Goal: Navigation & Orientation: Understand site structure

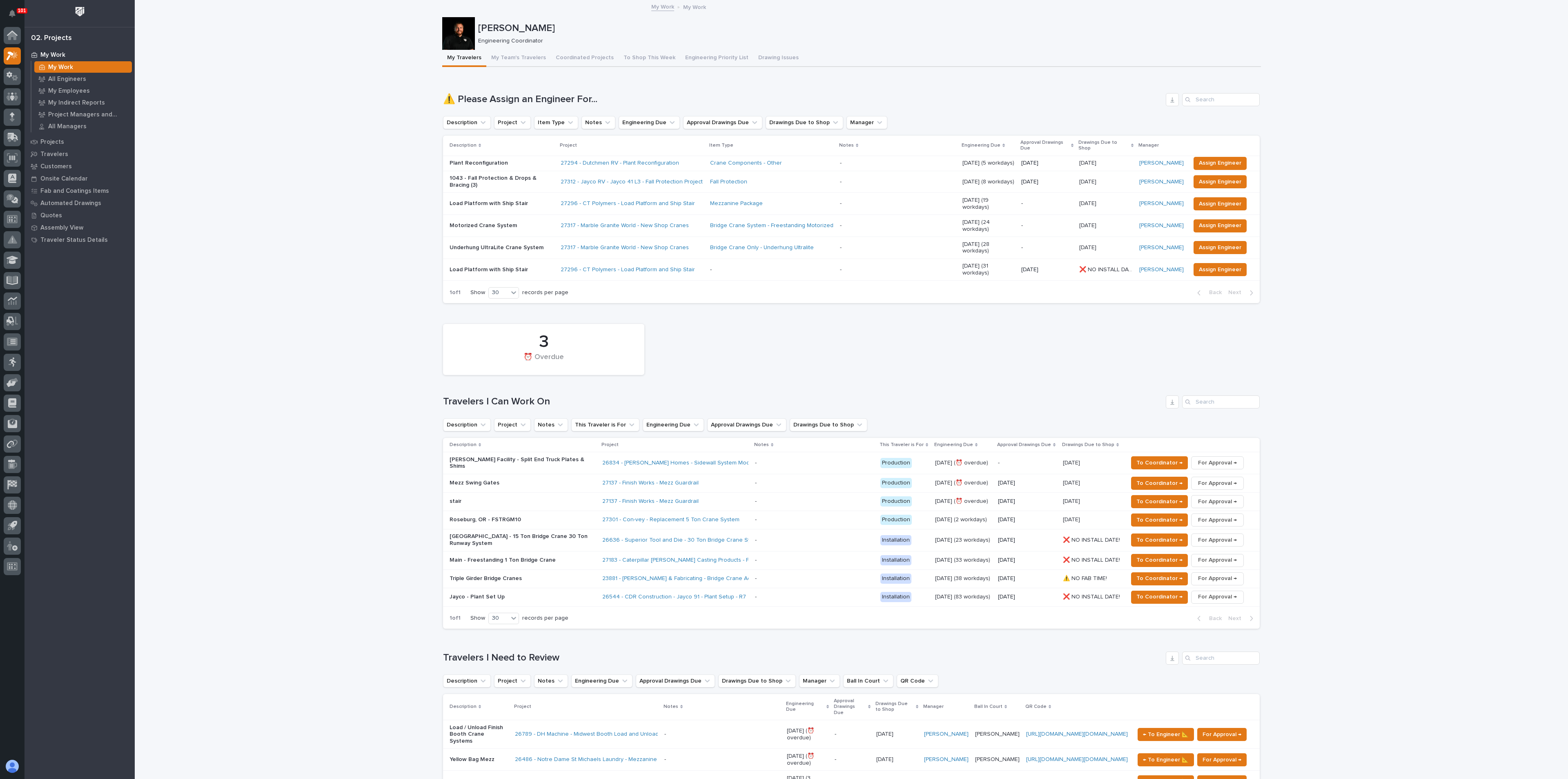
click at [522, 557] on p "Main - Freestanding 1 Ton Bridge Crane" at bounding box center [520, 560] width 143 height 7
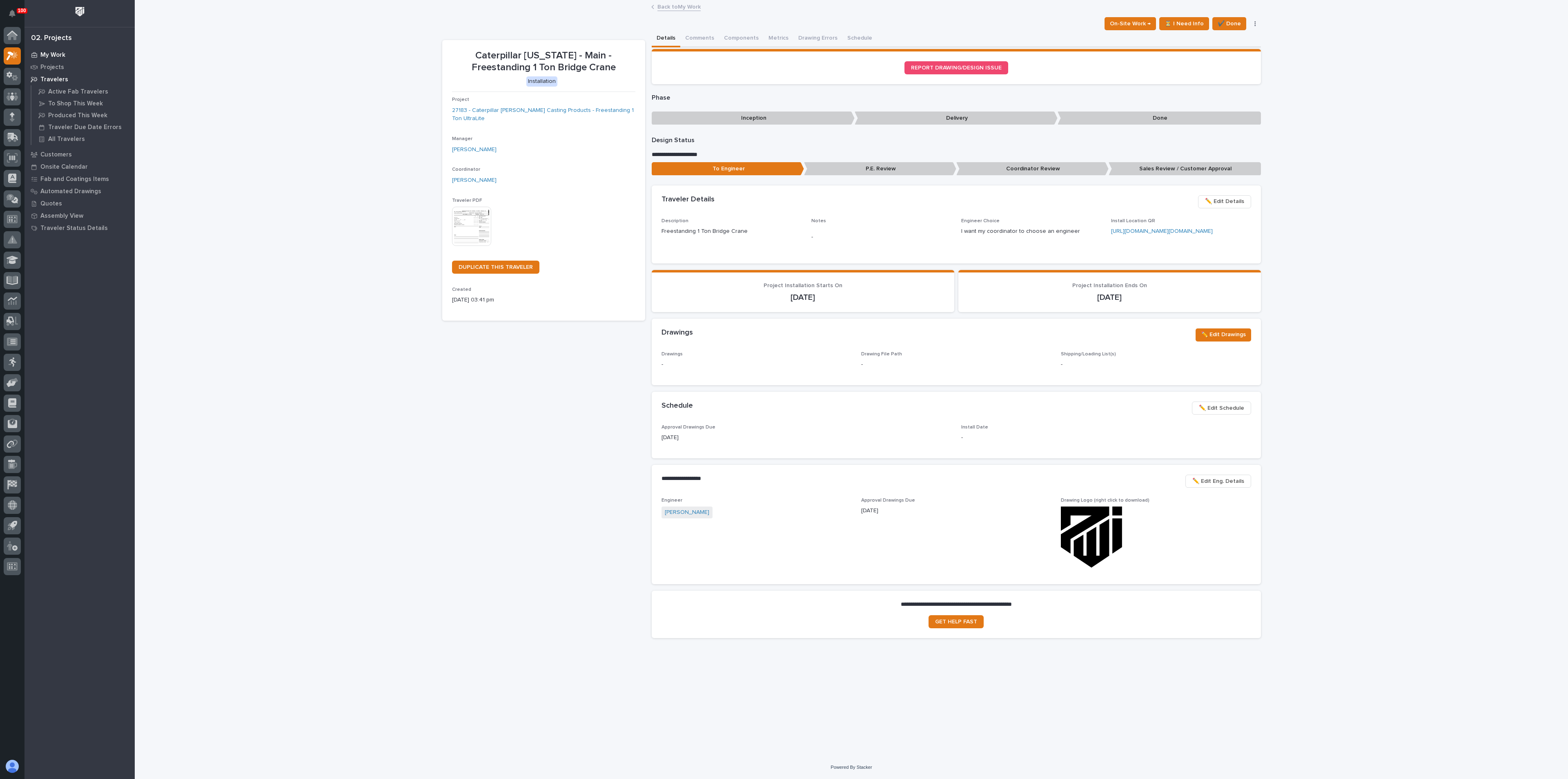
click at [46, 54] on p "My Work" at bounding box center [52, 55] width 25 height 7
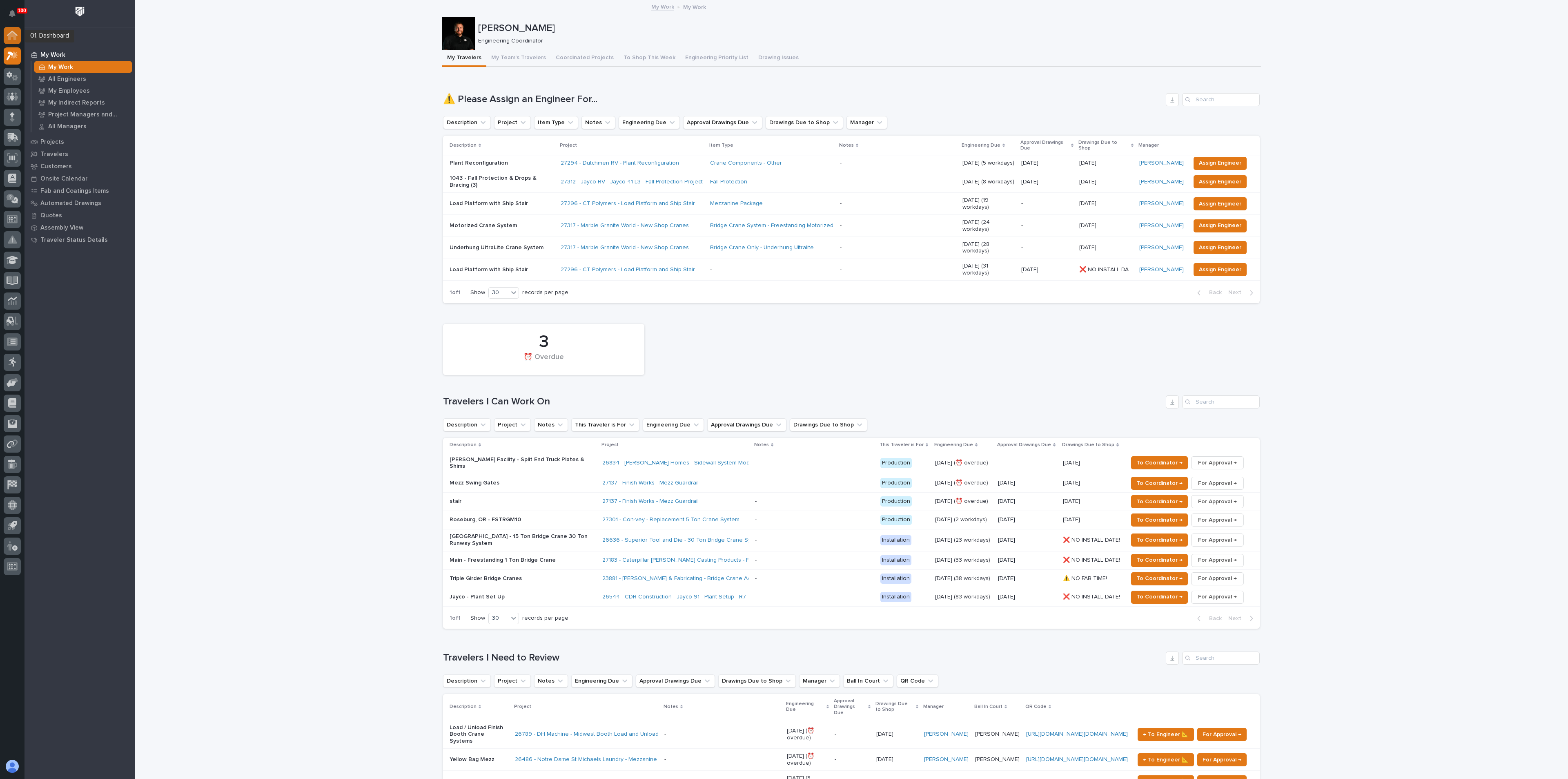
click at [12, 35] on icon at bounding box center [12, 36] width 8 height 8
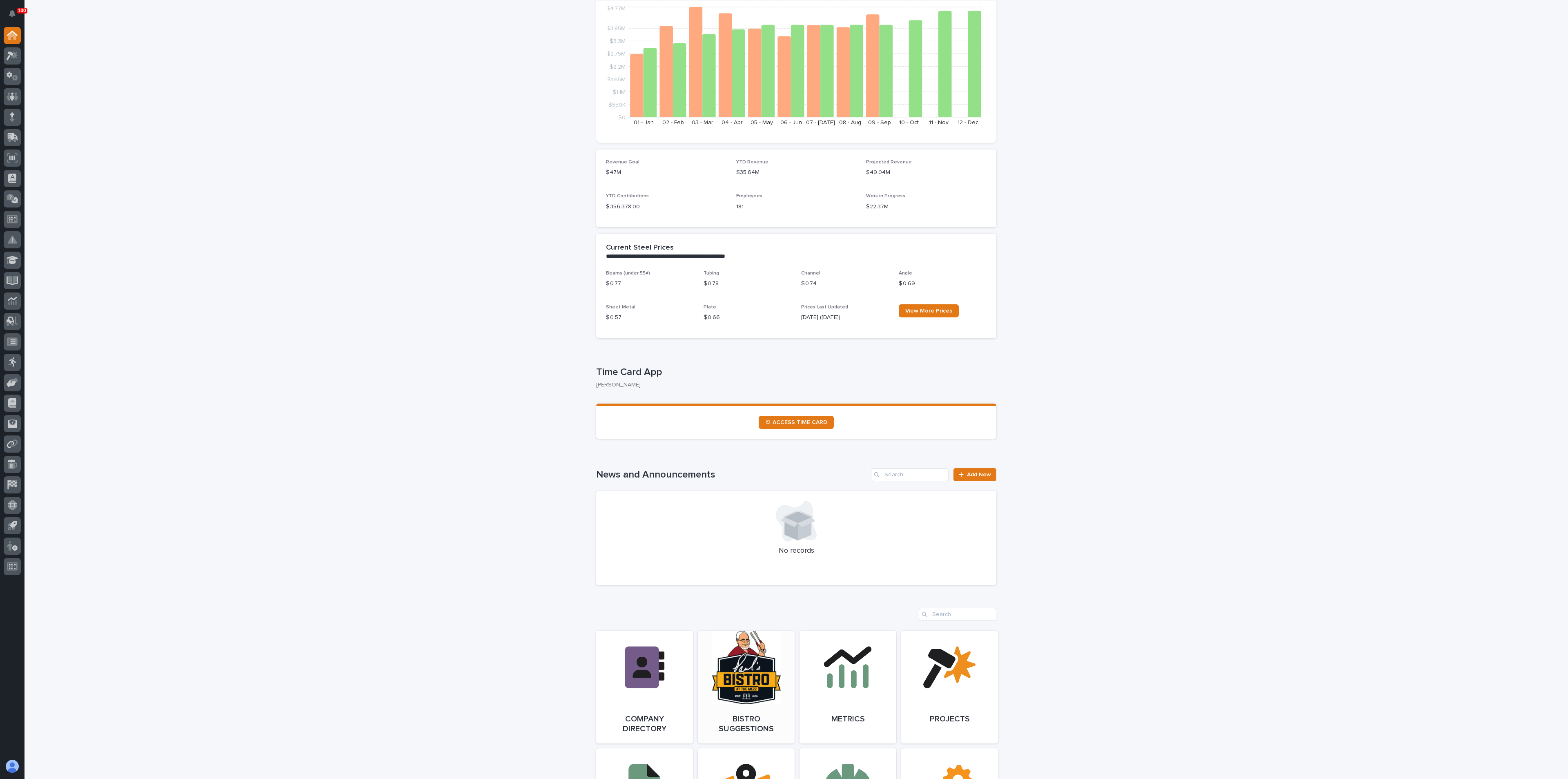
scroll to position [307, 0]
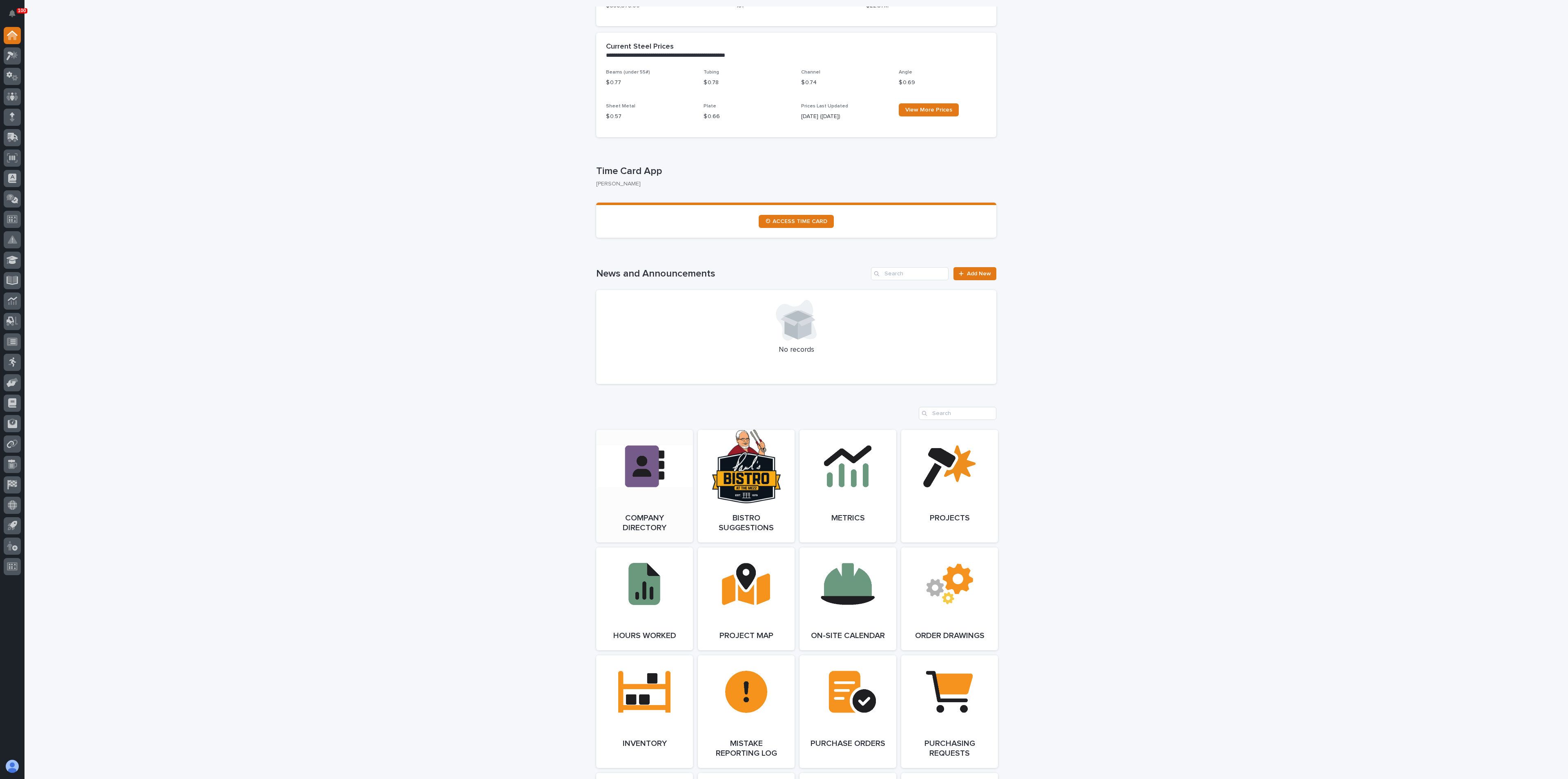
click at [651, 476] on link "Open Link" at bounding box center [645, 486] width 97 height 113
click at [741, 607] on link "Open Link" at bounding box center [746, 599] width 97 height 103
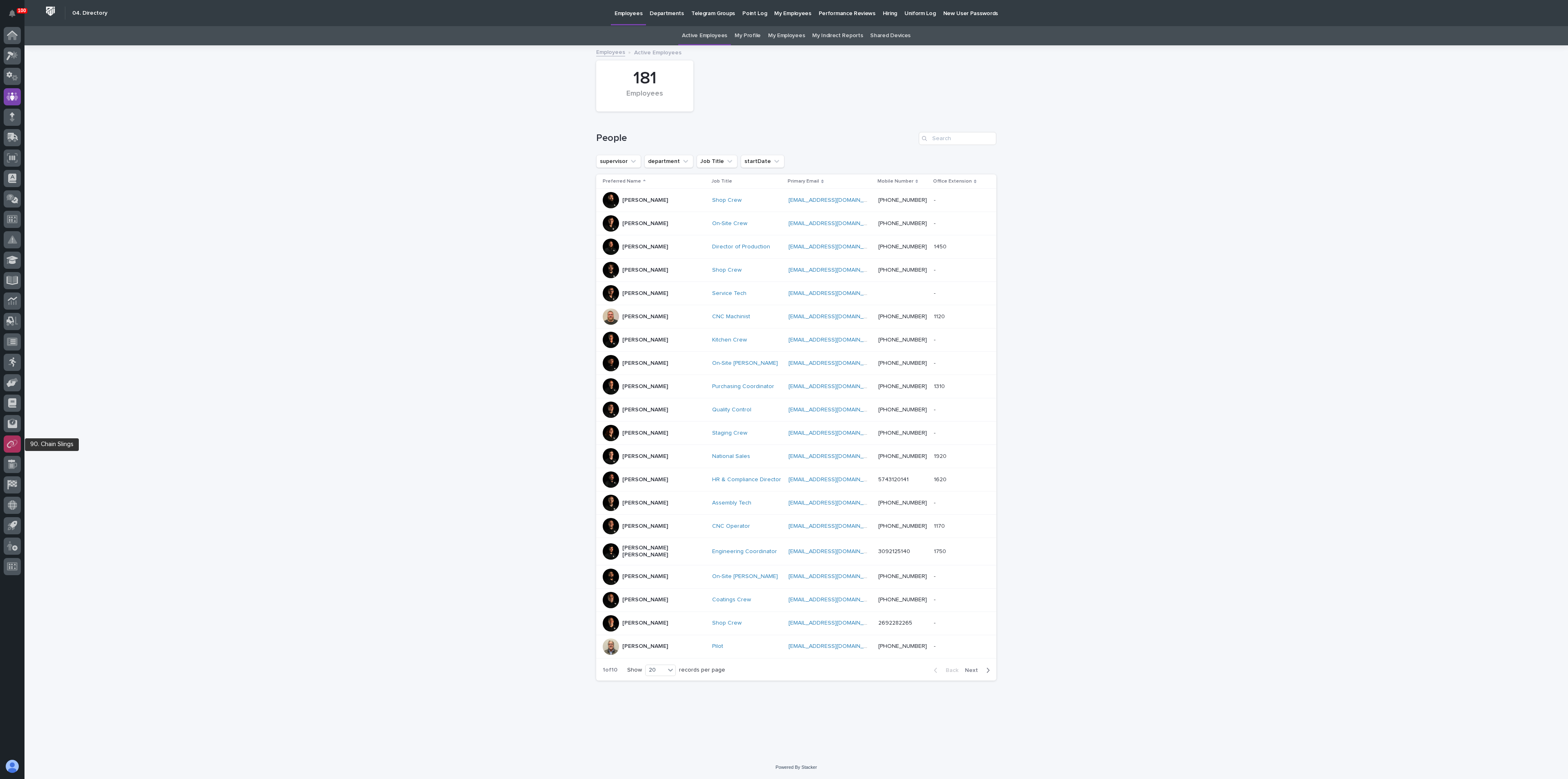
click at [13, 445] on icon at bounding box center [10, 444] width 7 height 7
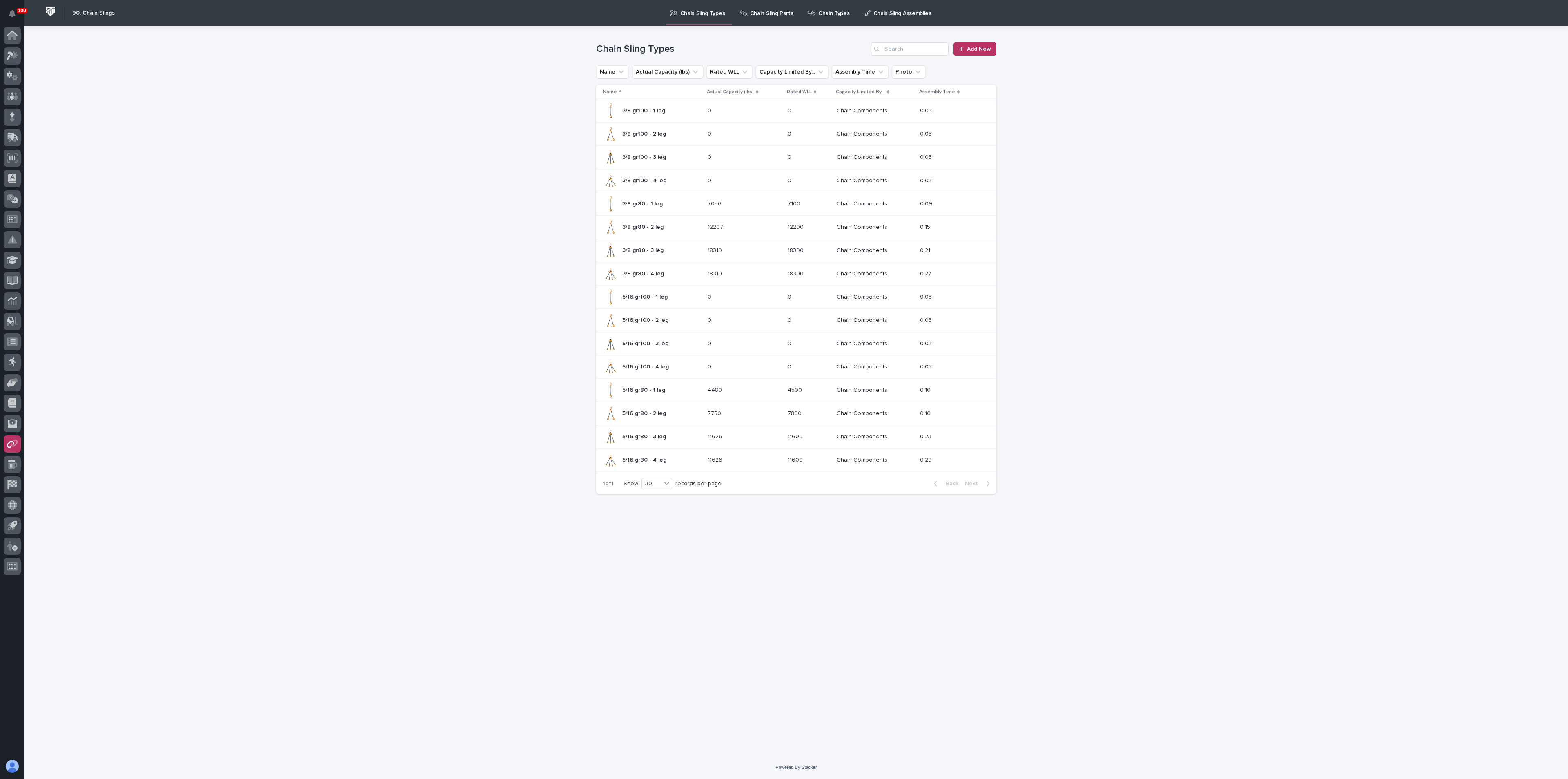
click at [645, 109] on p "3/8 gr100 - 1 leg" at bounding box center [645, 110] width 44 height 9
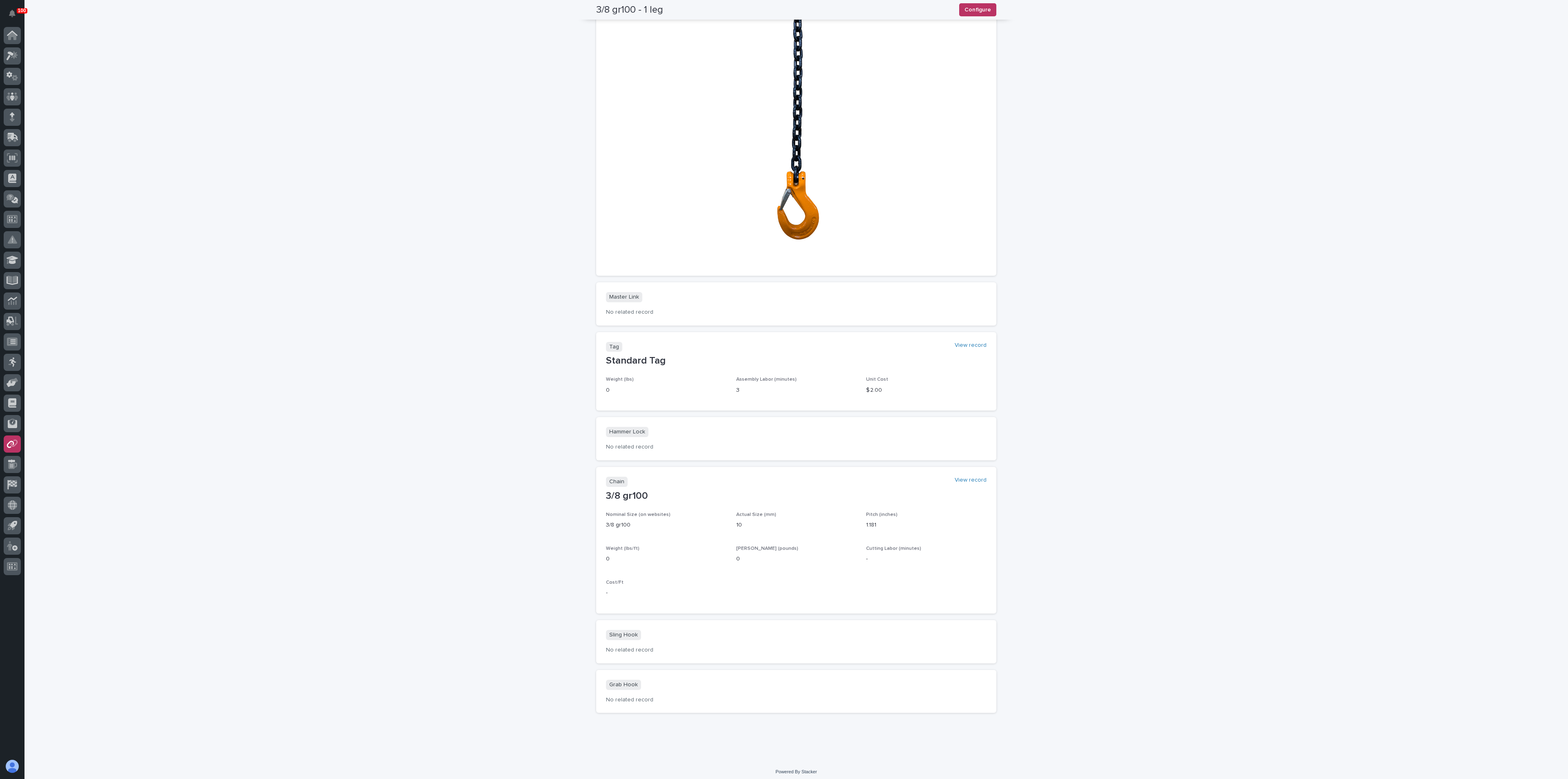
scroll to position [433, 0]
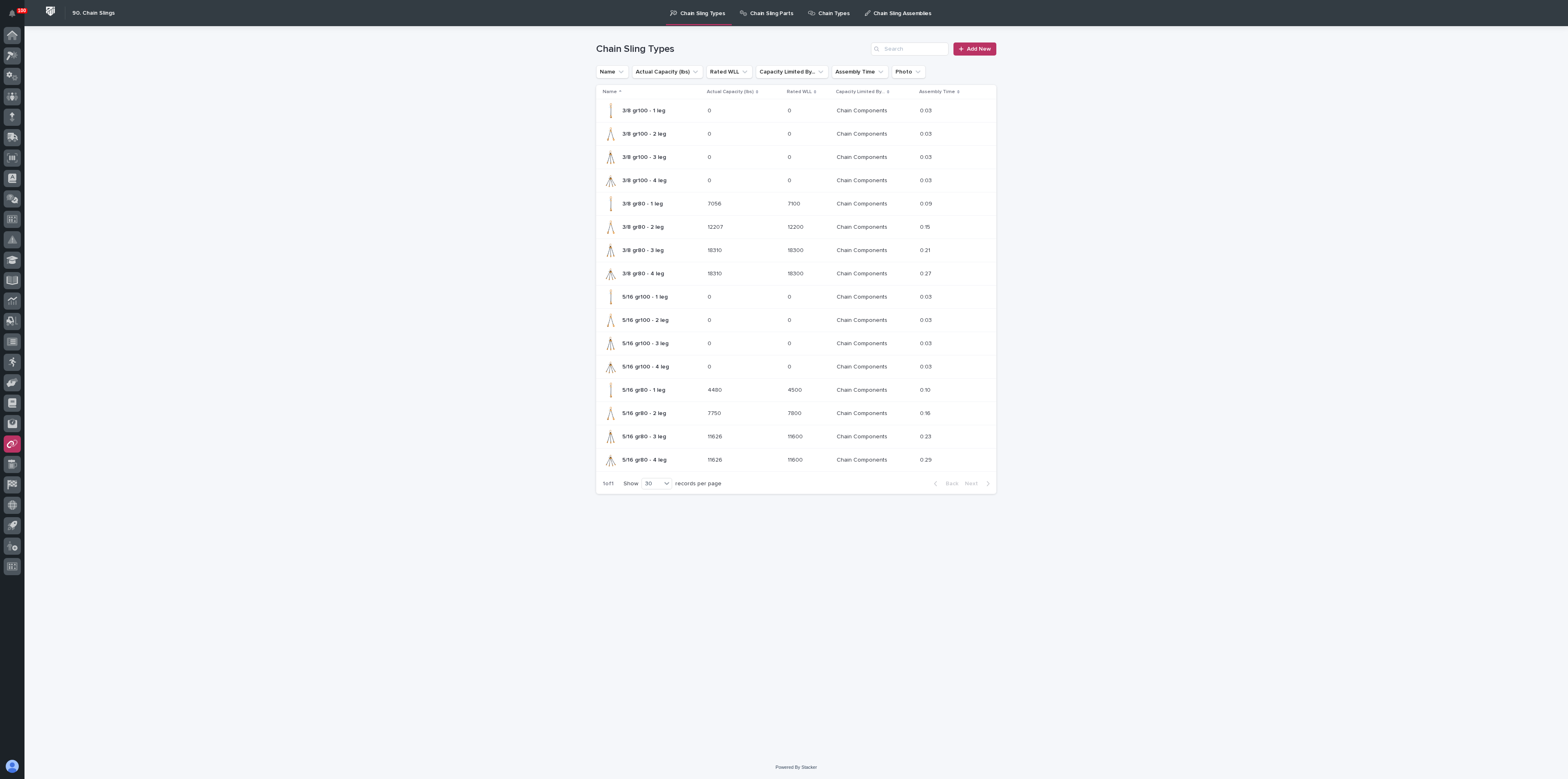
click at [630, 227] on p "3/8 gr80 - 2 leg" at bounding box center [644, 226] width 43 height 9
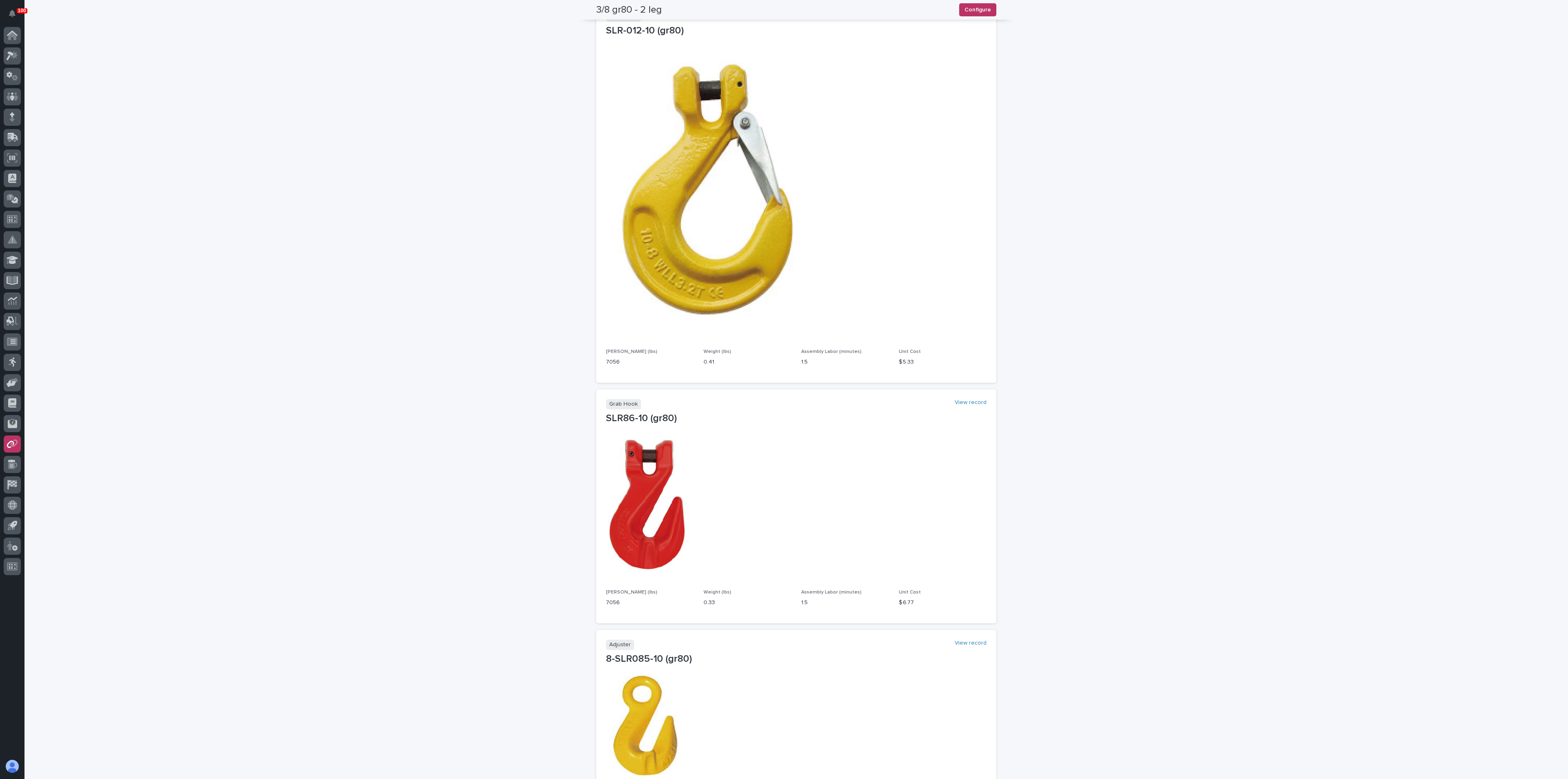
scroll to position [1467, 0]
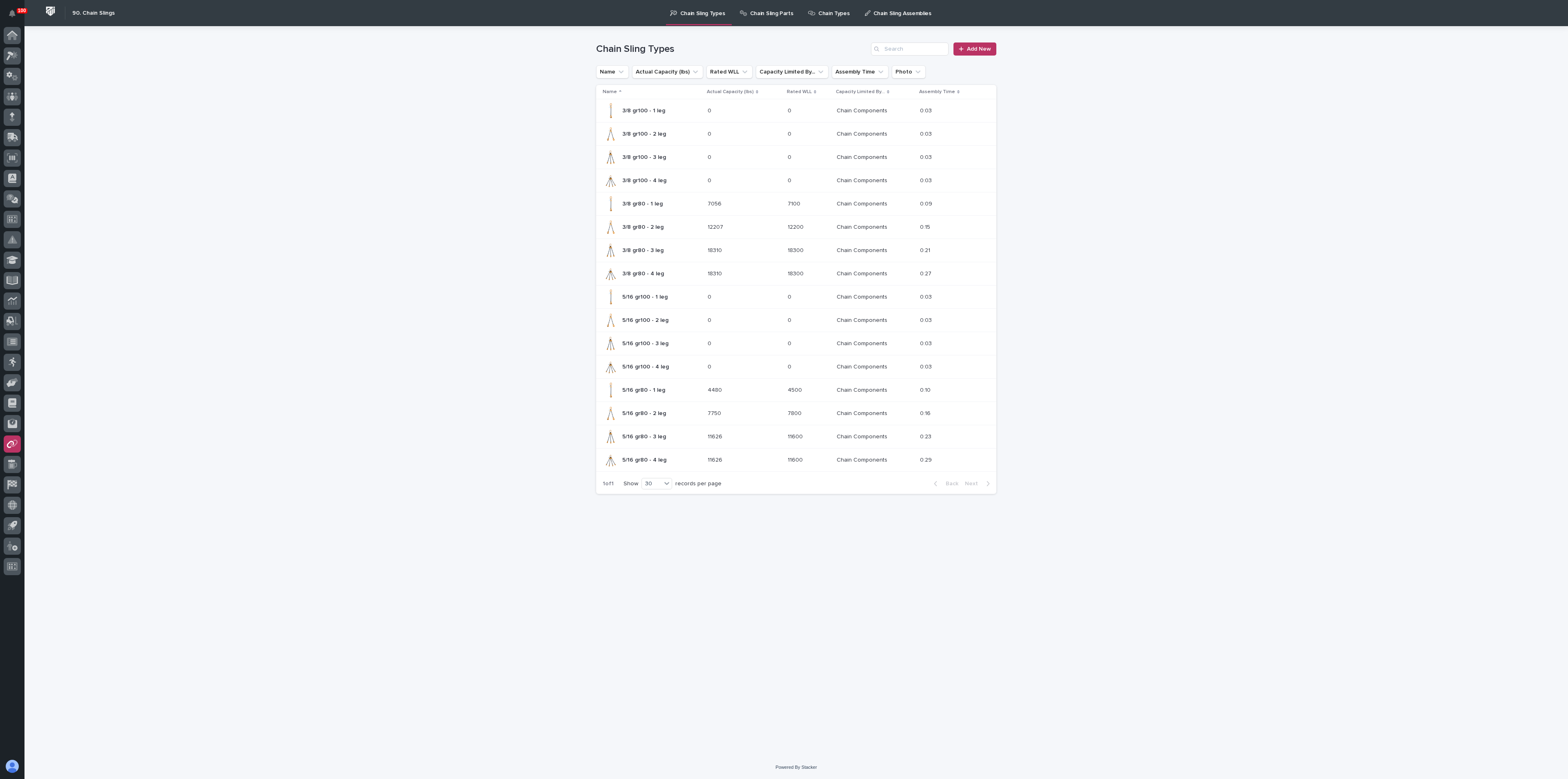
click at [645, 365] on p "5/16 gr100 - 4 leg" at bounding box center [647, 366] width 48 height 9
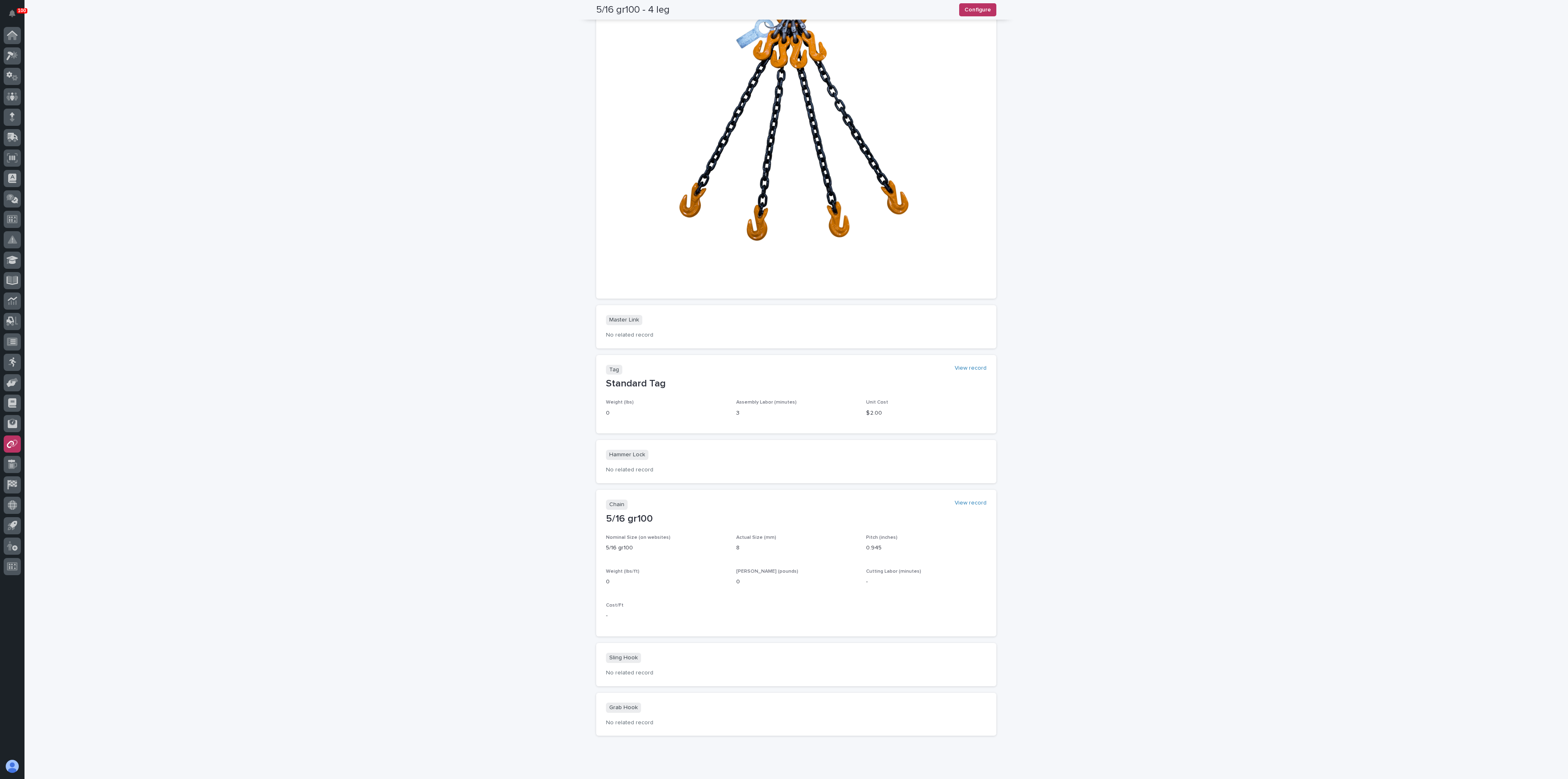
scroll to position [433, 0]
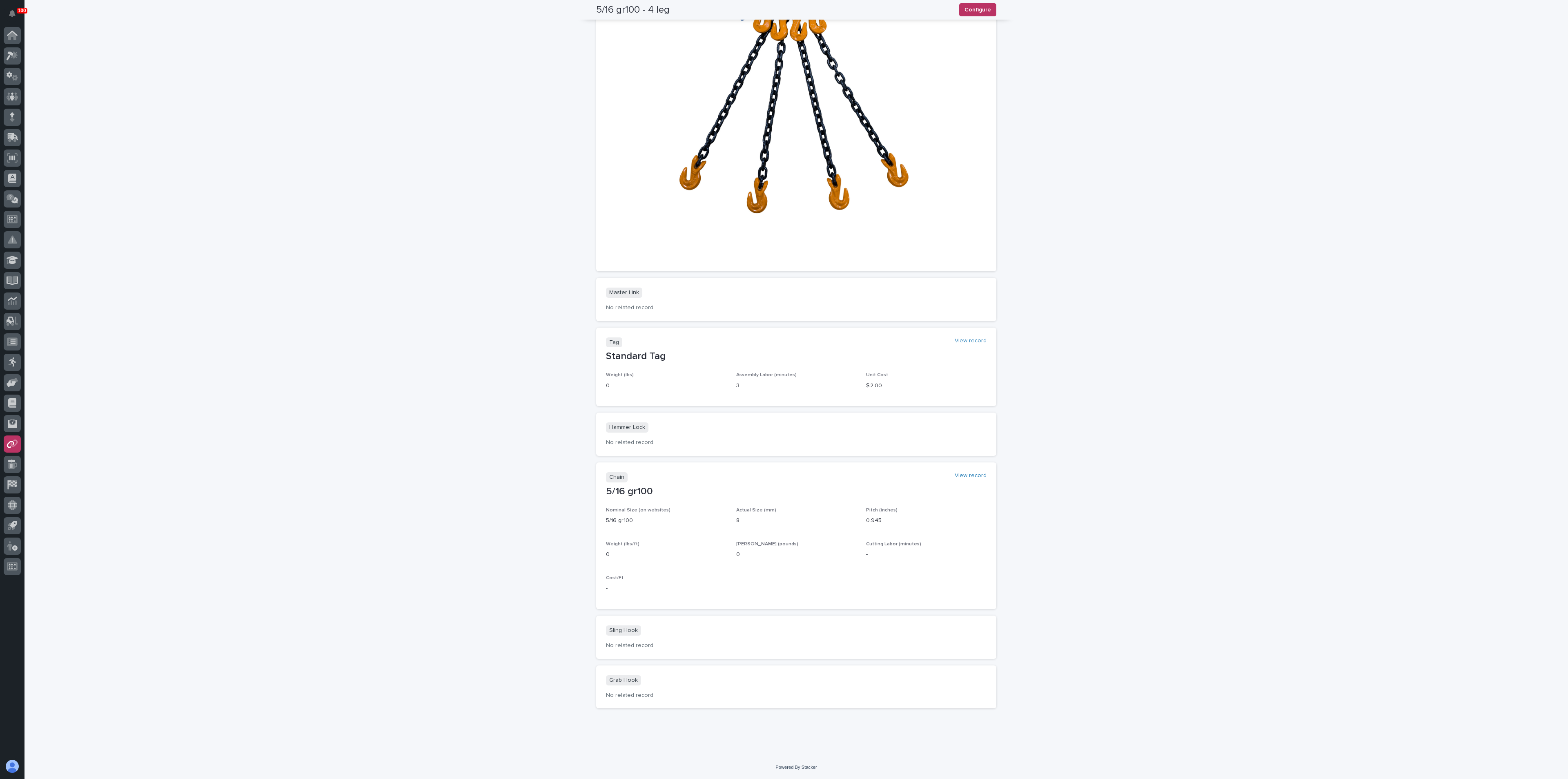
drag, startPoint x: 636, startPoint y: 226, endPoint x: 638, endPoint y: 222, distance: 4.5
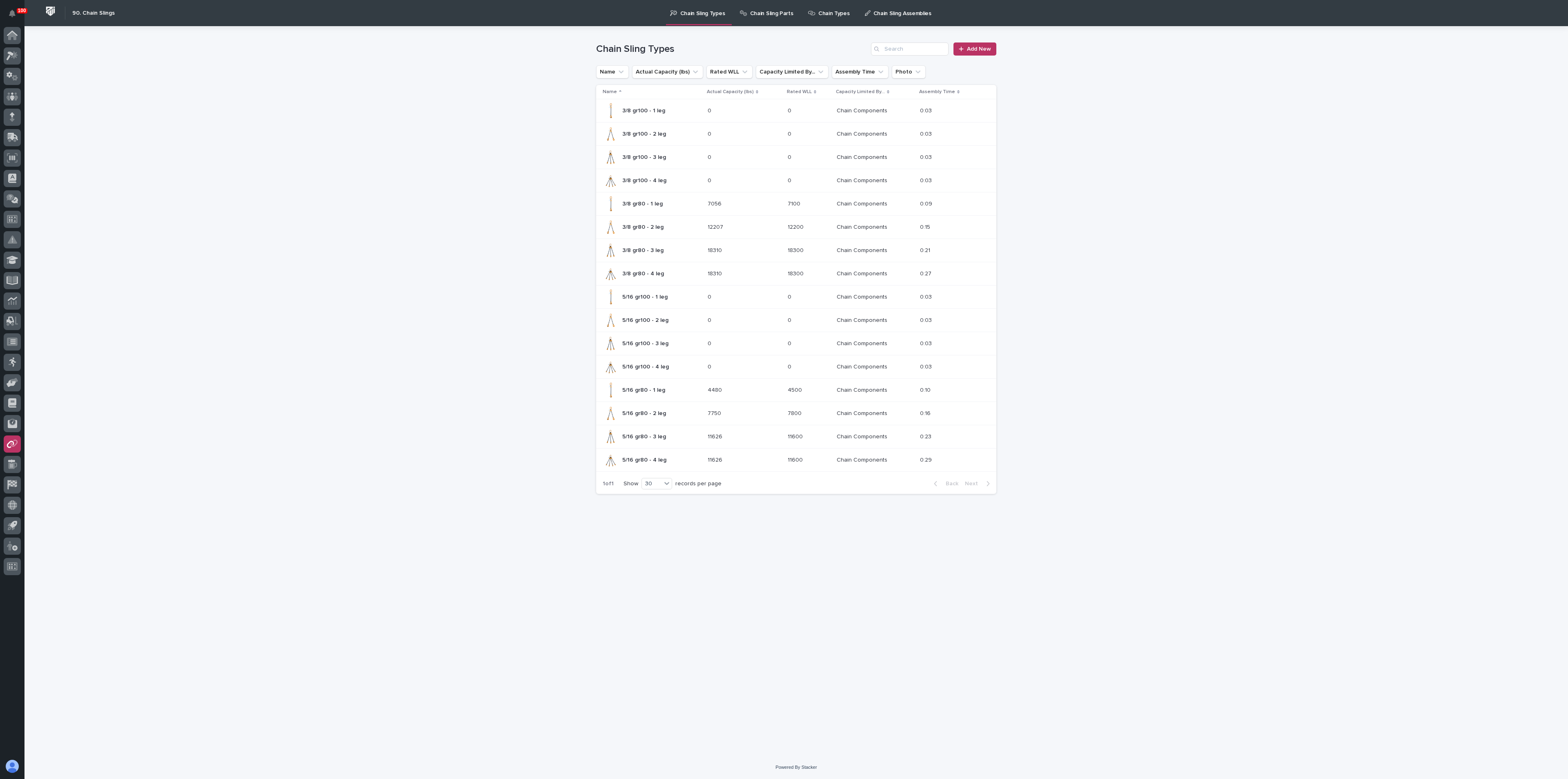
click at [642, 455] on p "5/16 gr80 - 4 leg" at bounding box center [645, 459] width 46 height 9
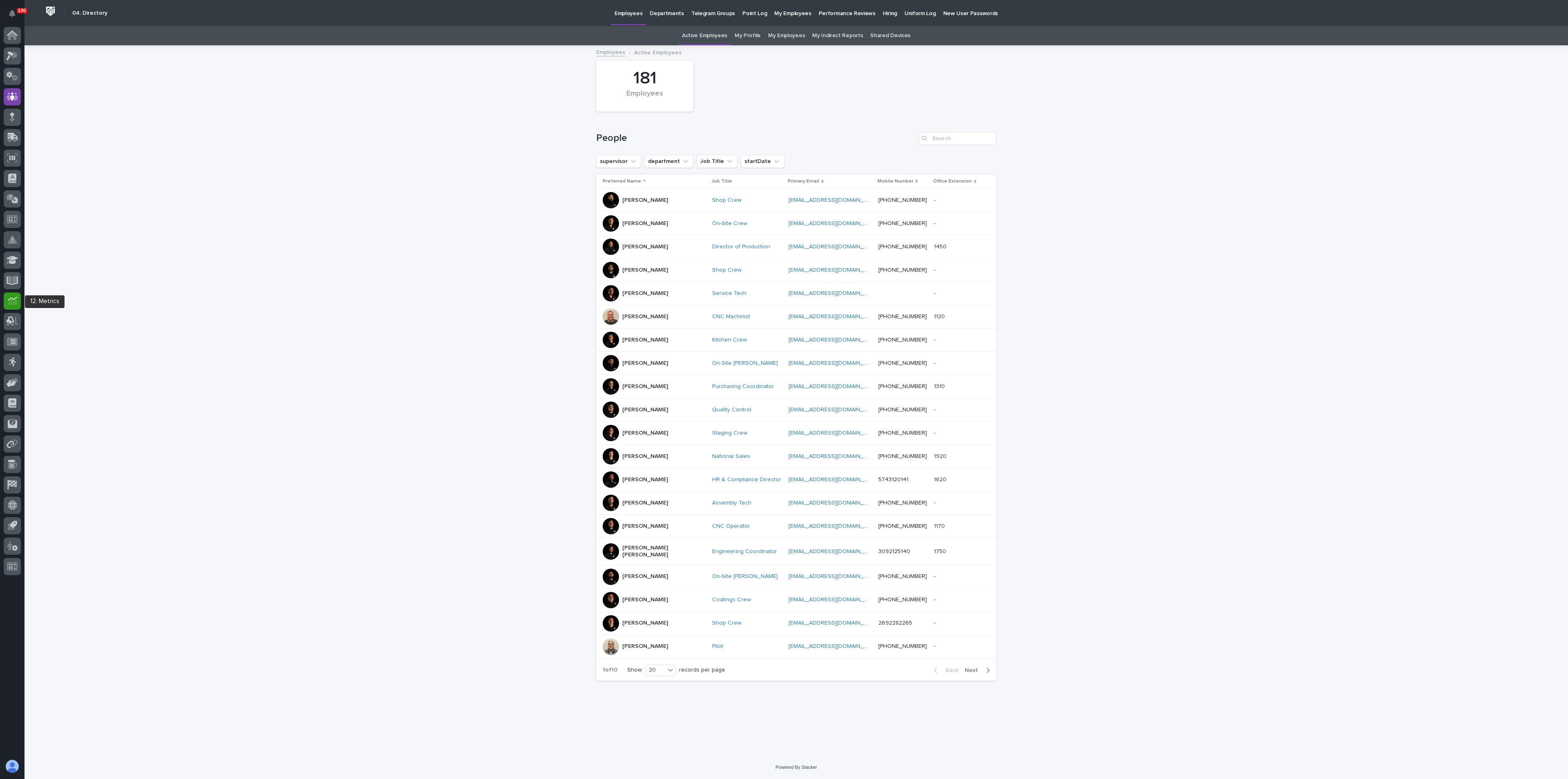
click at [11, 299] on icon at bounding box center [13, 301] width 9 height 9
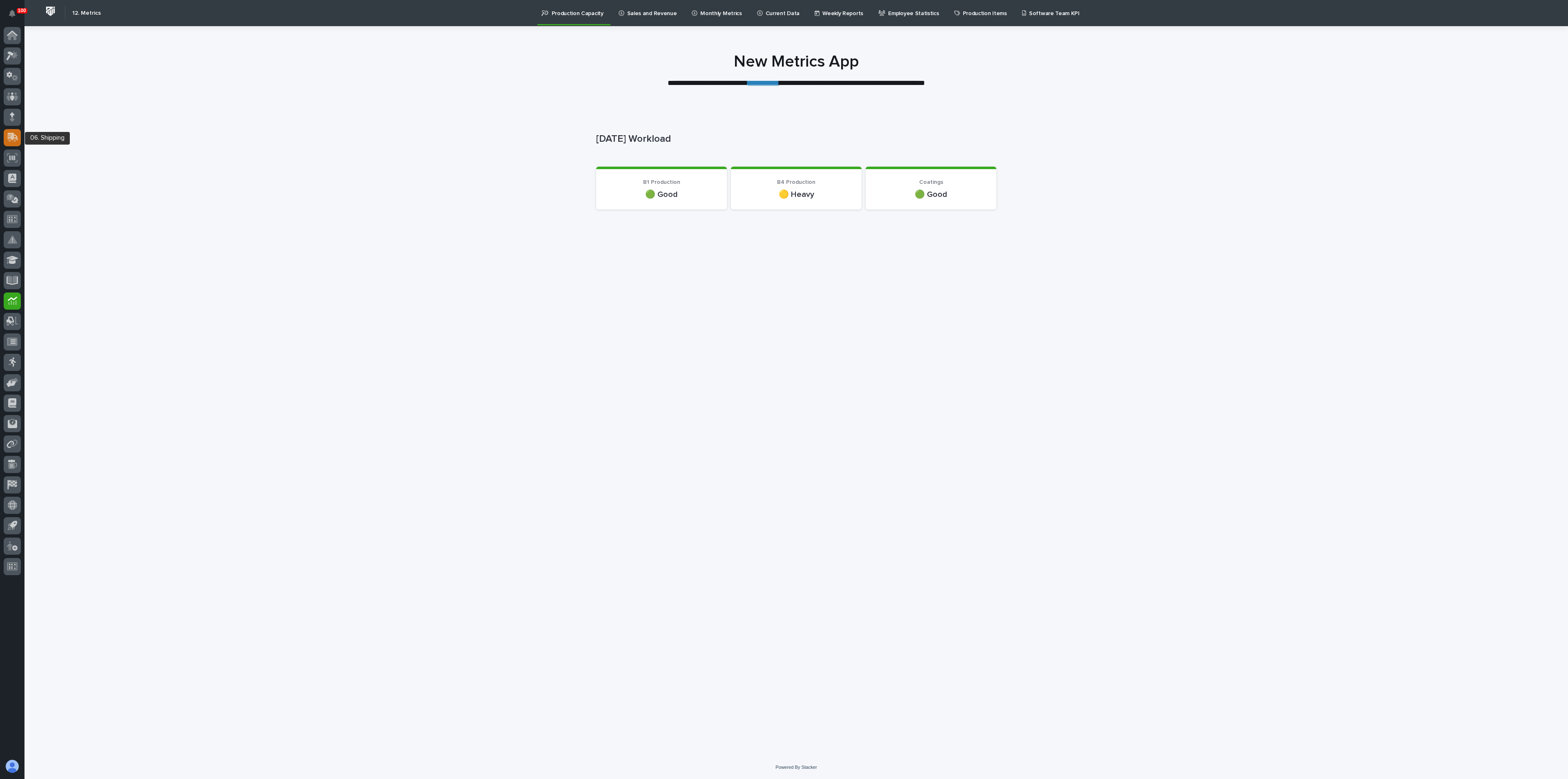
click at [12, 135] on icon at bounding box center [13, 137] width 11 height 8
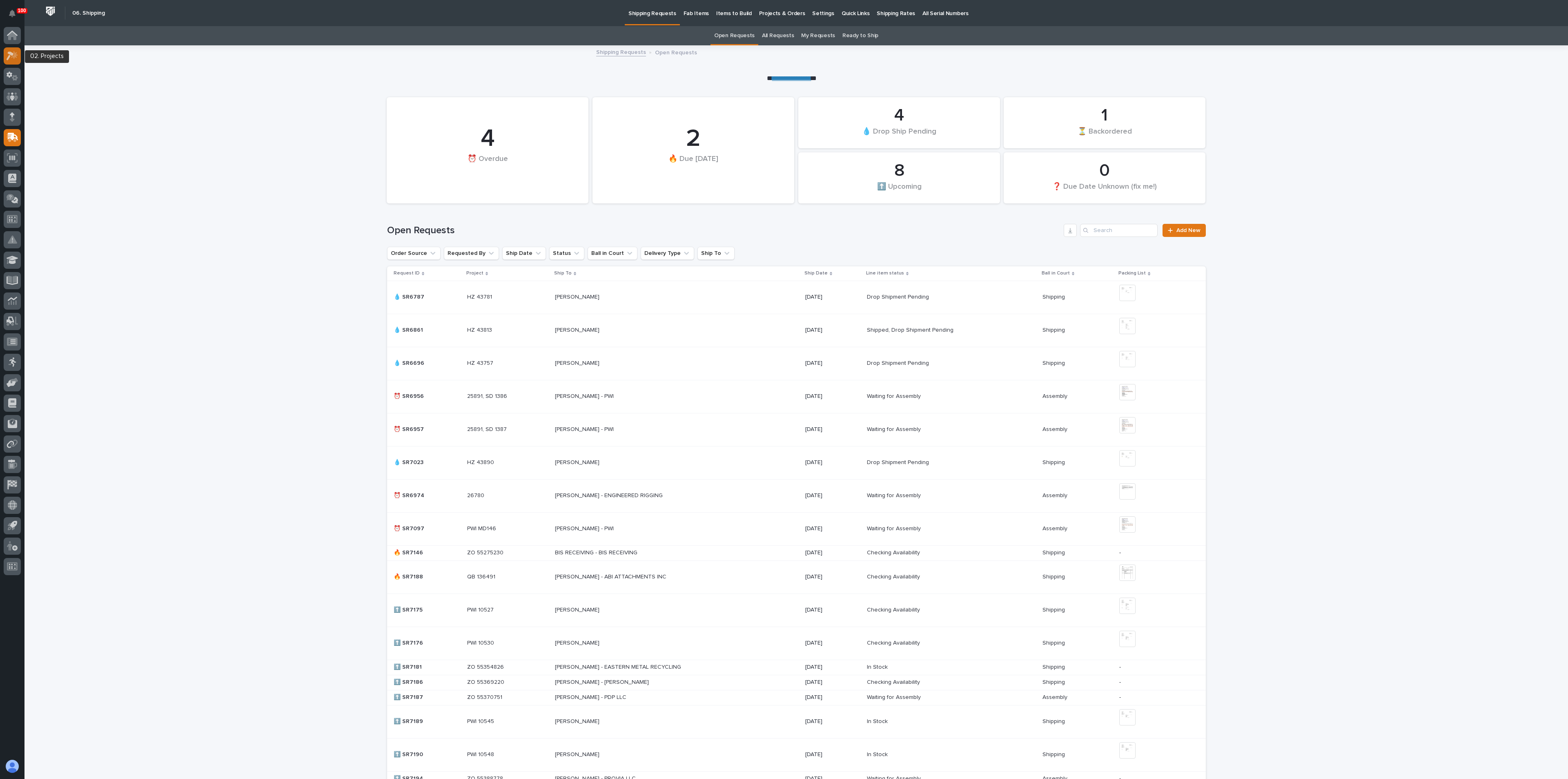
click at [9, 55] on icon at bounding box center [10, 56] width 7 height 9
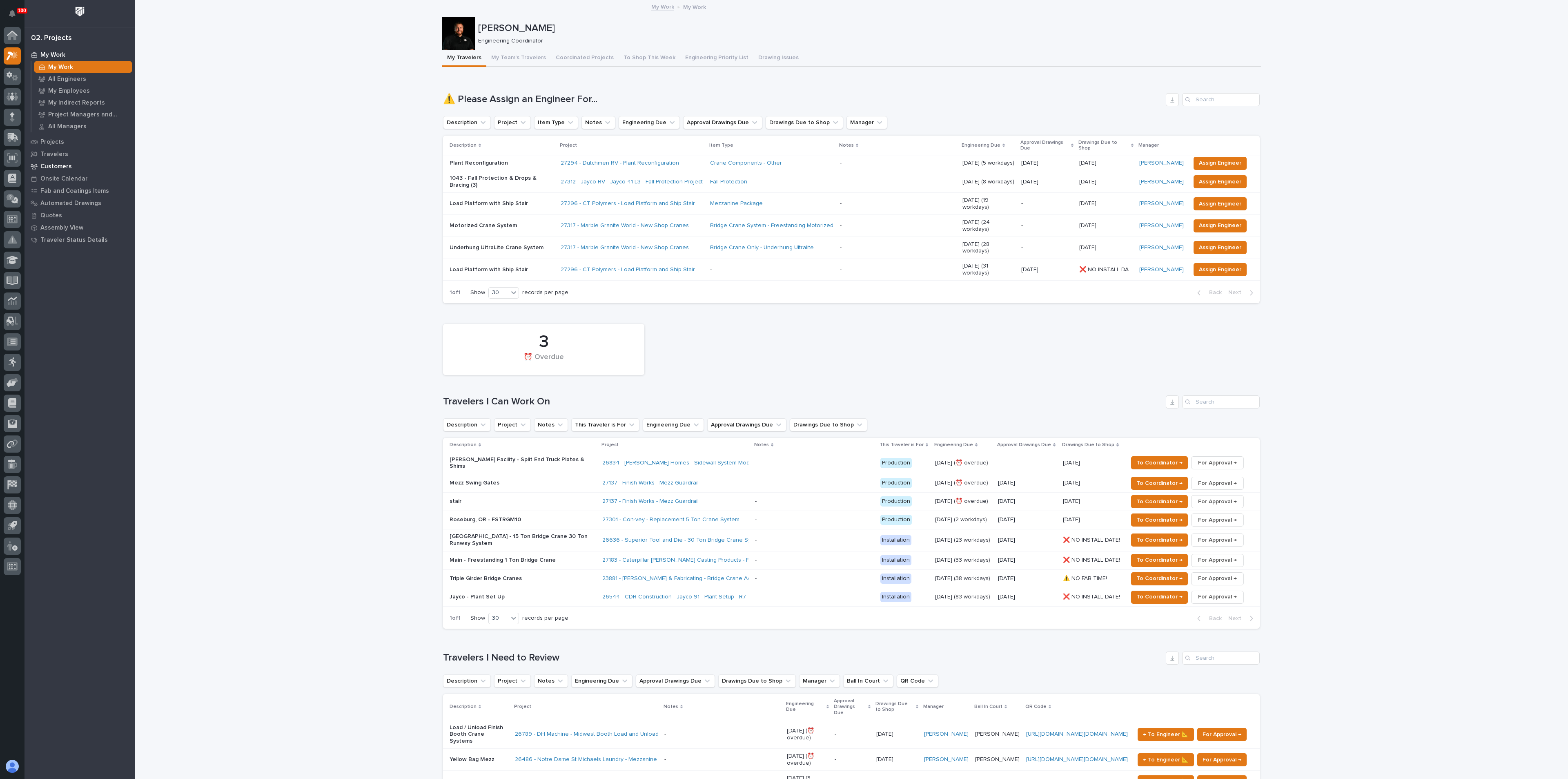
click at [44, 160] on div "Customers" at bounding box center [80, 166] width 106 height 11
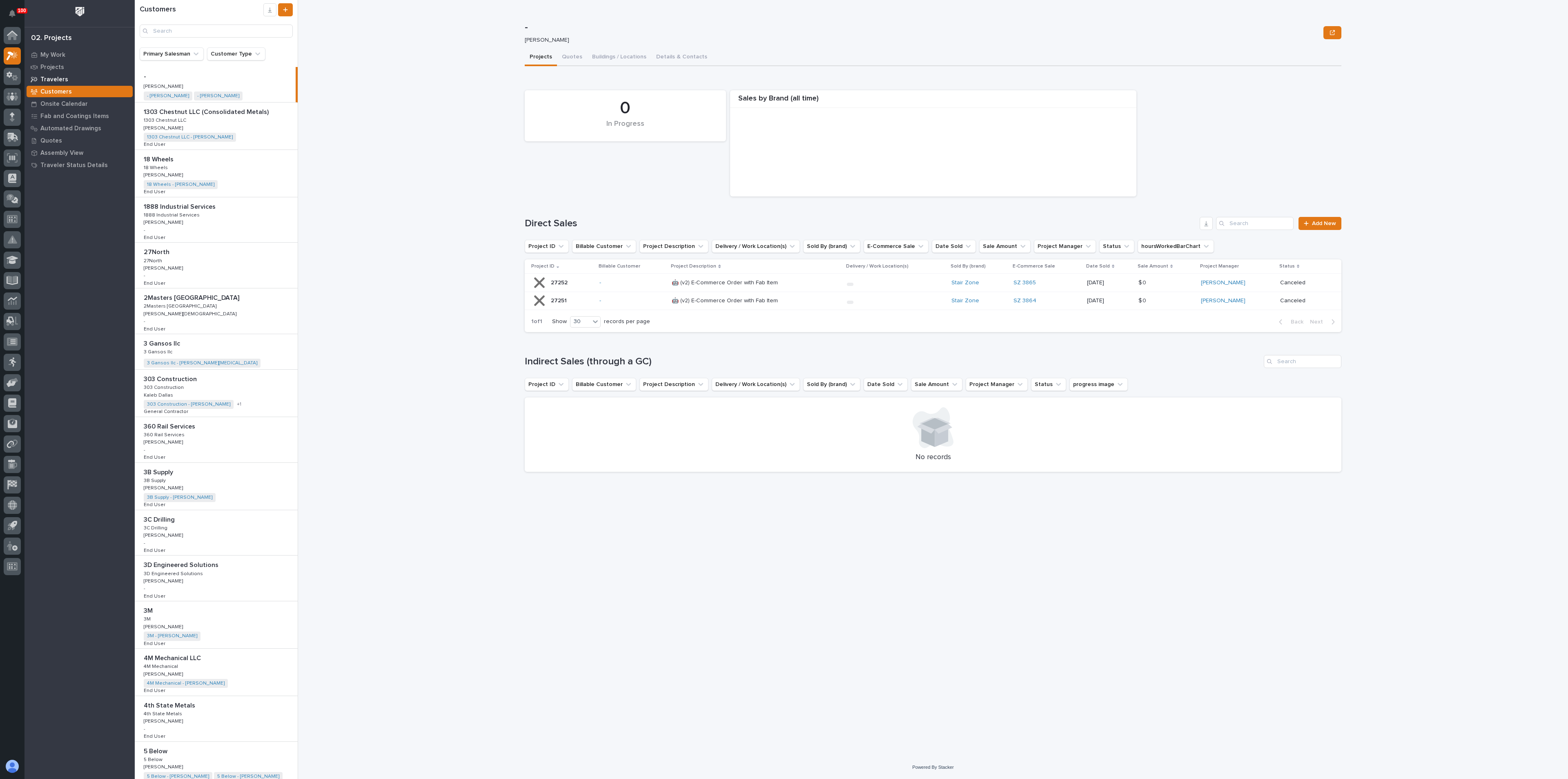
click at [56, 79] on p "Travelers" at bounding box center [54, 79] width 27 height 7
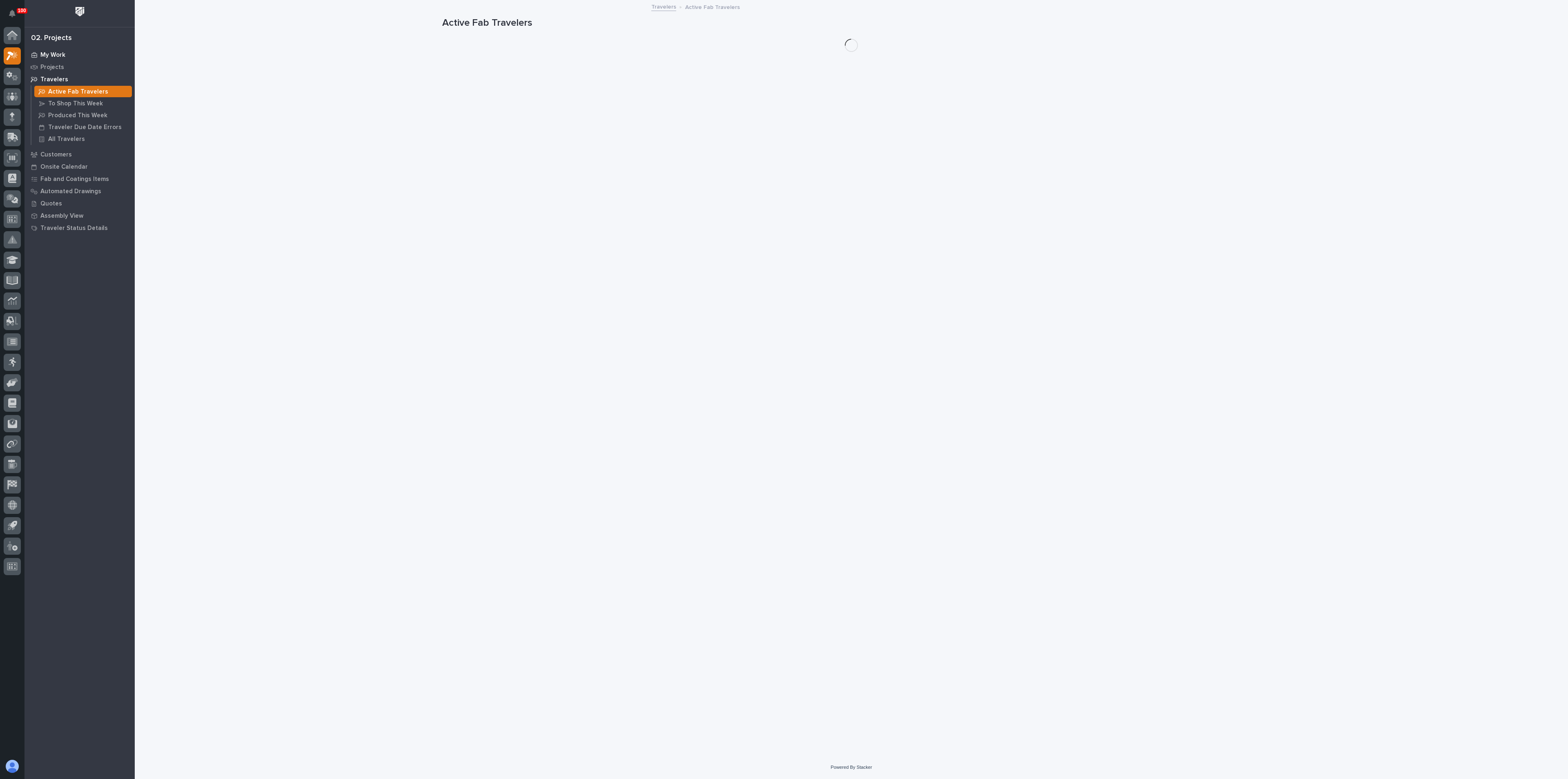
click at [50, 58] on p "My Work" at bounding box center [52, 55] width 25 height 7
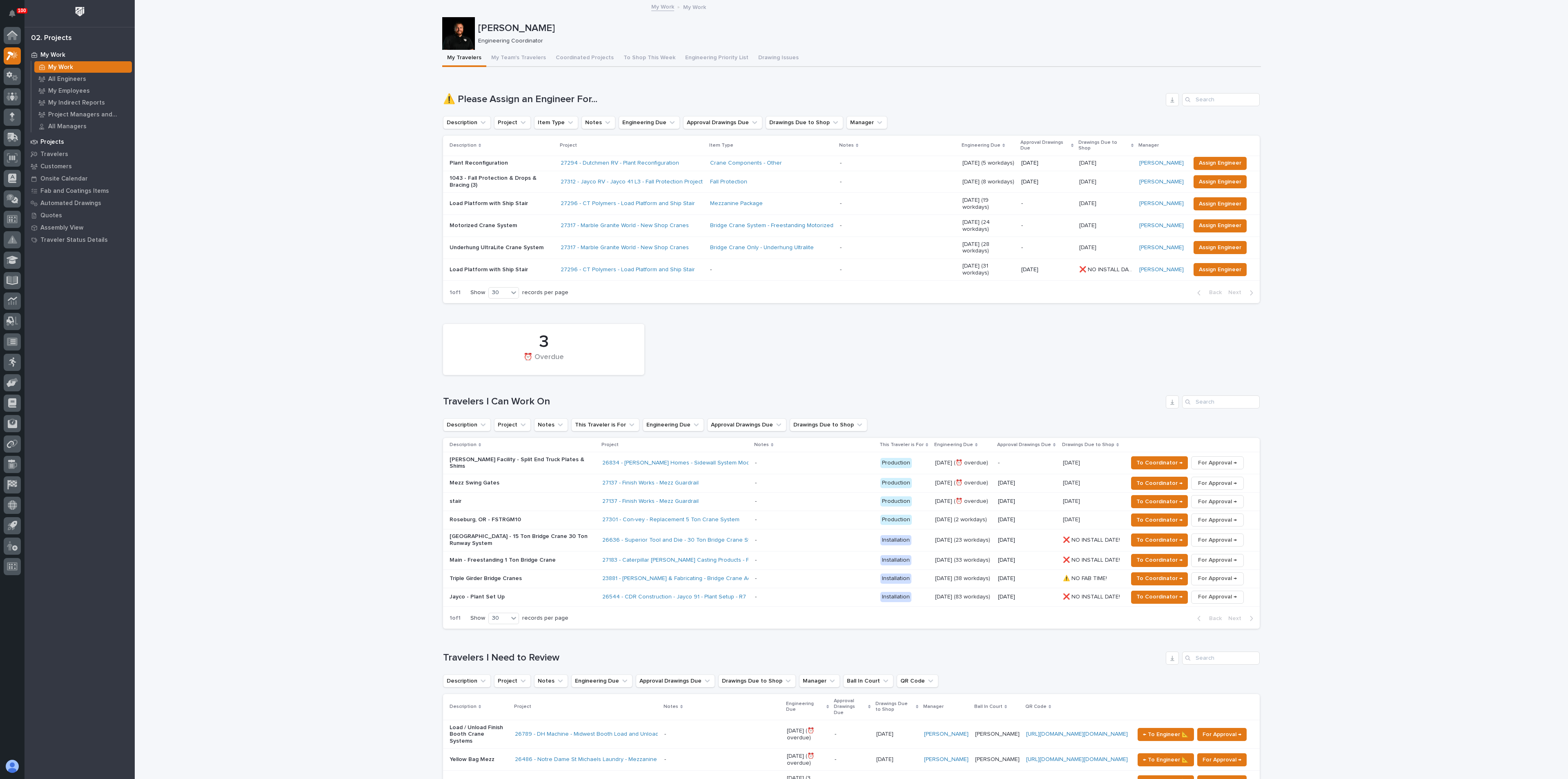
click at [55, 142] on p "Projects" at bounding box center [52, 142] width 23 height 7
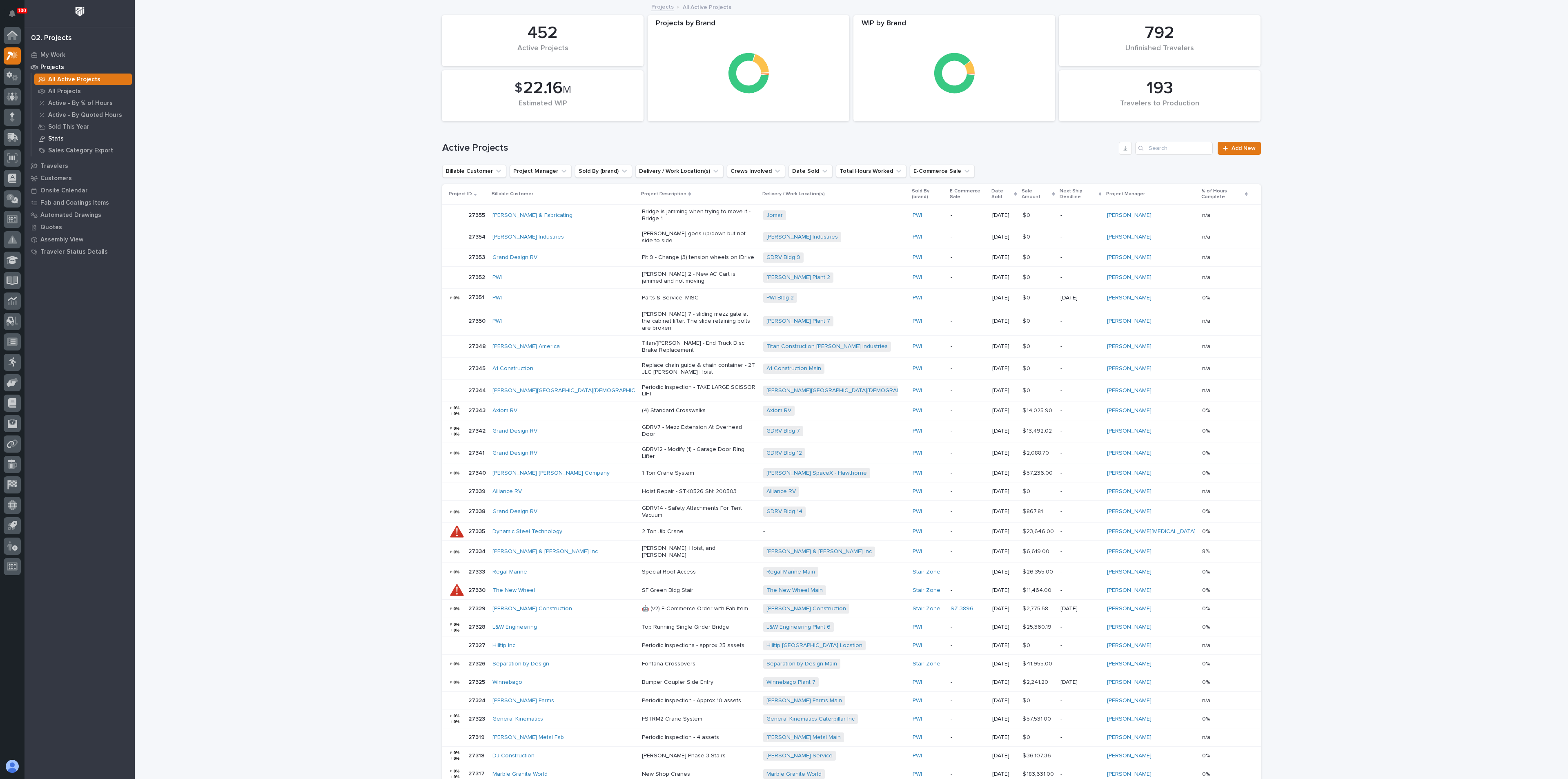
click at [56, 138] on p "Stats" at bounding box center [56, 139] width 15 height 7
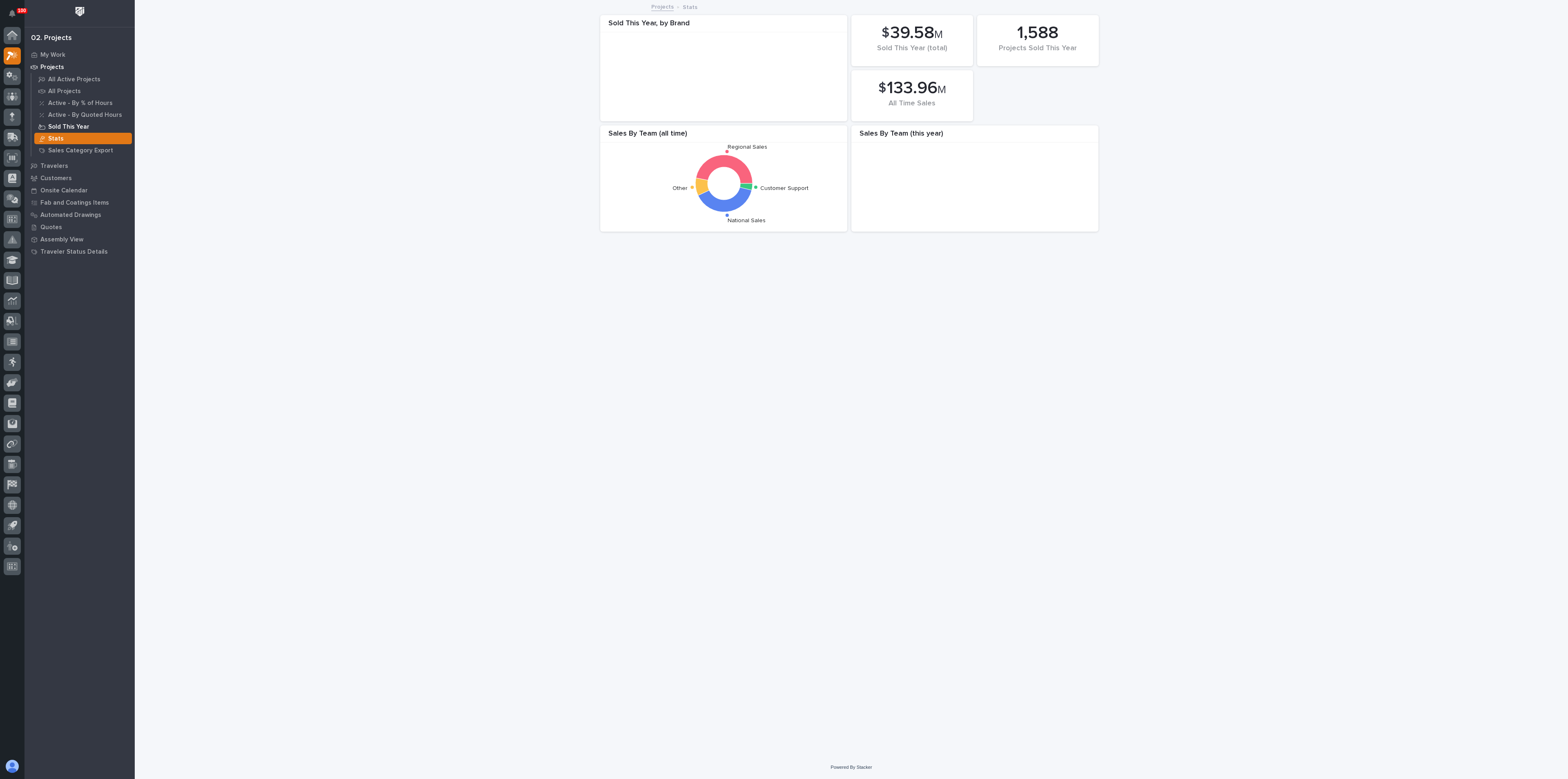
click at [80, 127] on p "Sold This Year" at bounding box center [69, 127] width 42 height 7
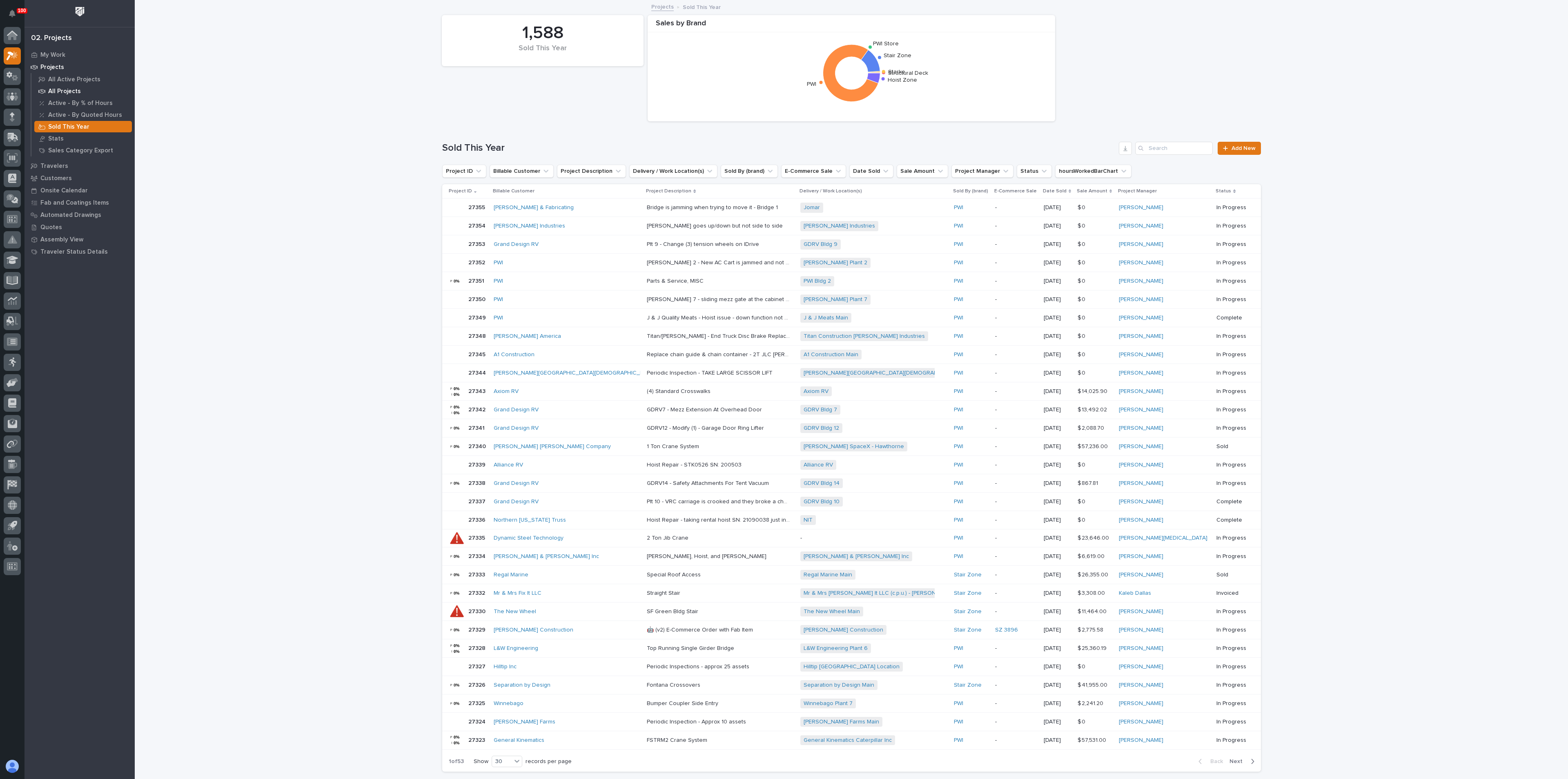
click at [60, 91] on p "All Projects" at bounding box center [64, 91] width 33 height 7
click at [1090, 174] on button "hoursWorkedBarChart" at bounding box center [1094, 170] width 76 height 13
click at [1066, 174] on button "hoursWorkedBarChart" at bounding box center [1094, 170] width 76 height 13
click at [1004, 132] on div "All Projects Add New" at bounding box center [851, 145] width 819 height 39
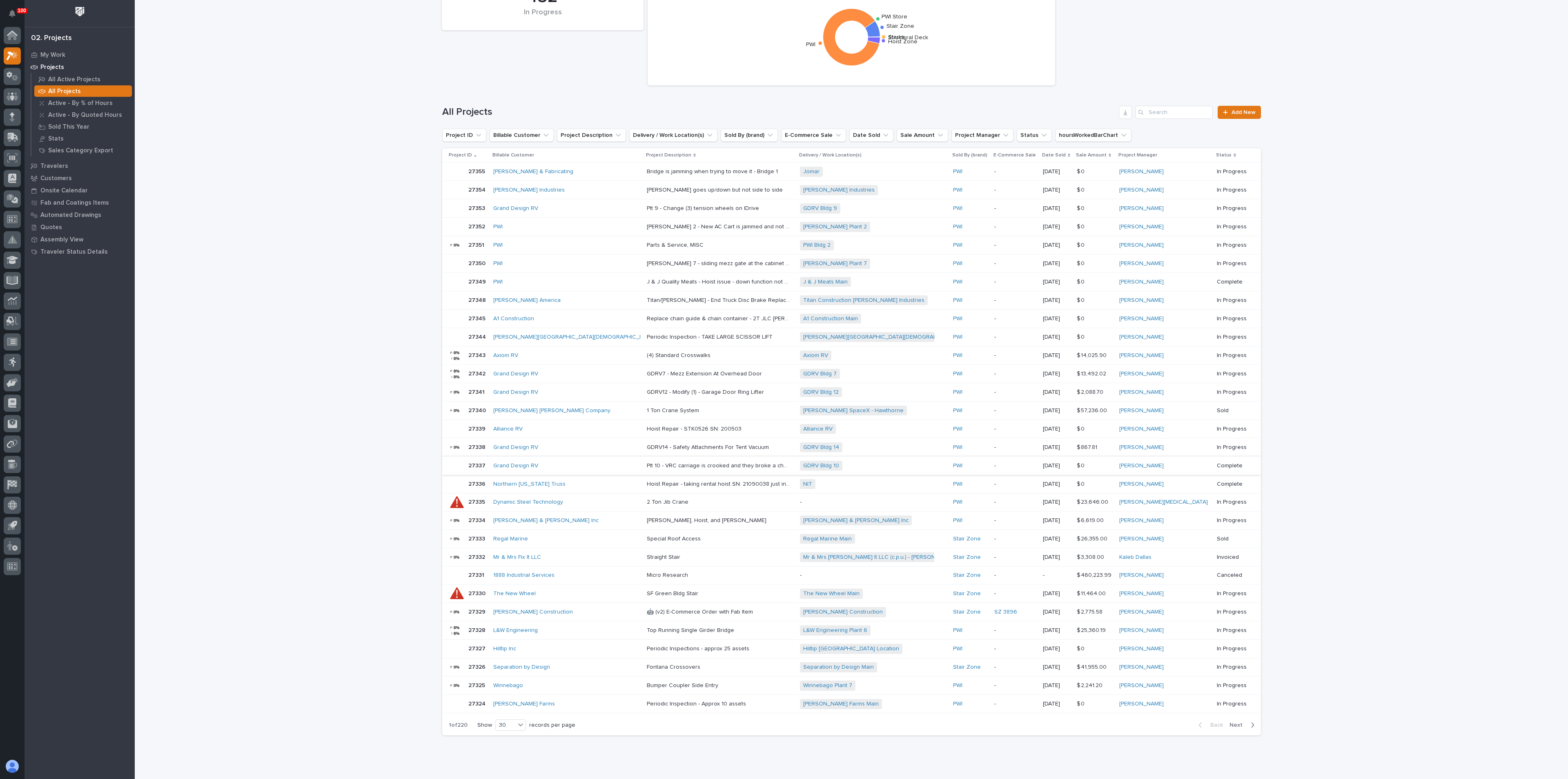
scroll to position [63, 0]
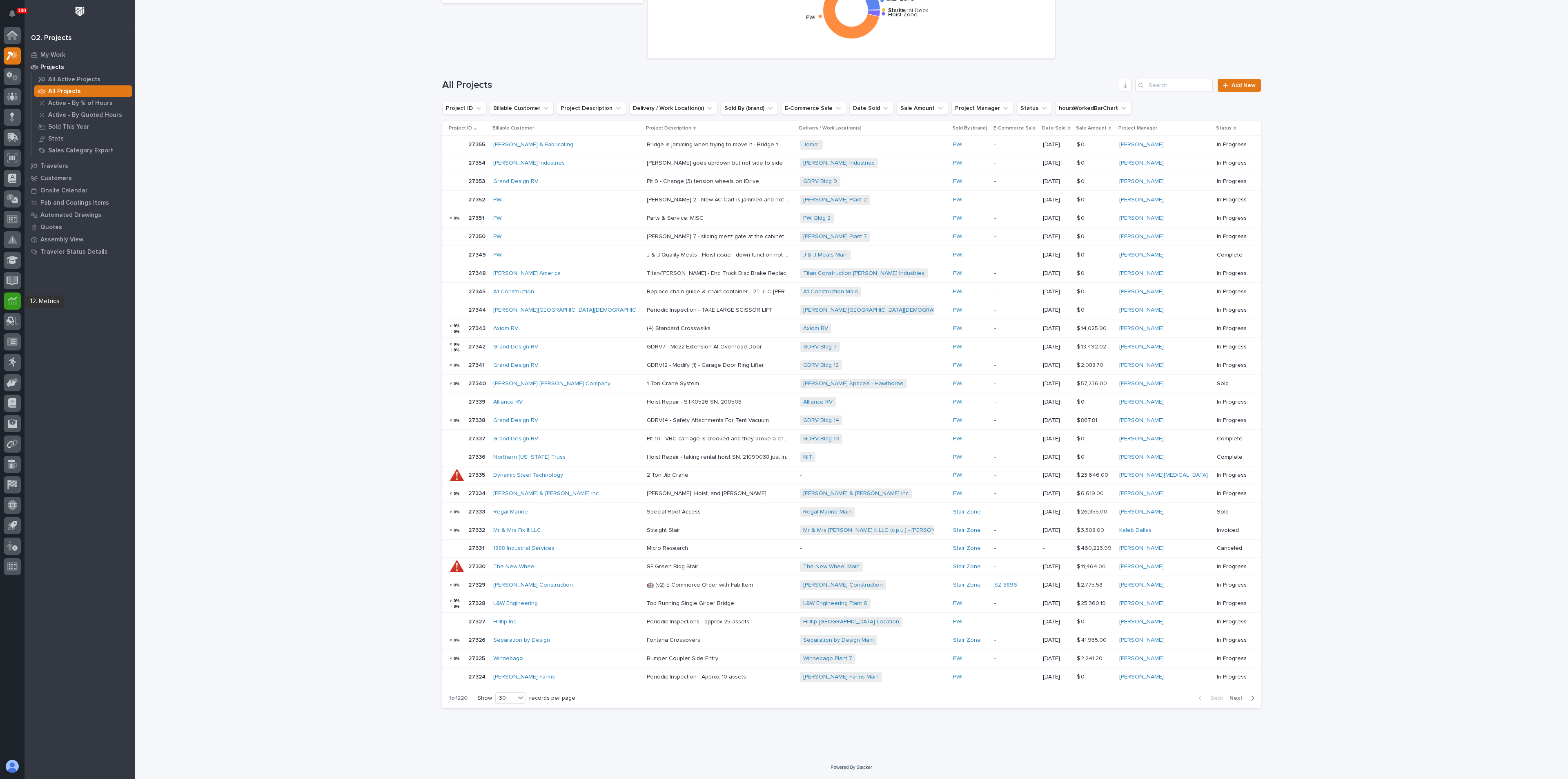
click at [17, 299] on div at bounding box center [12, 301] width 17 height 17
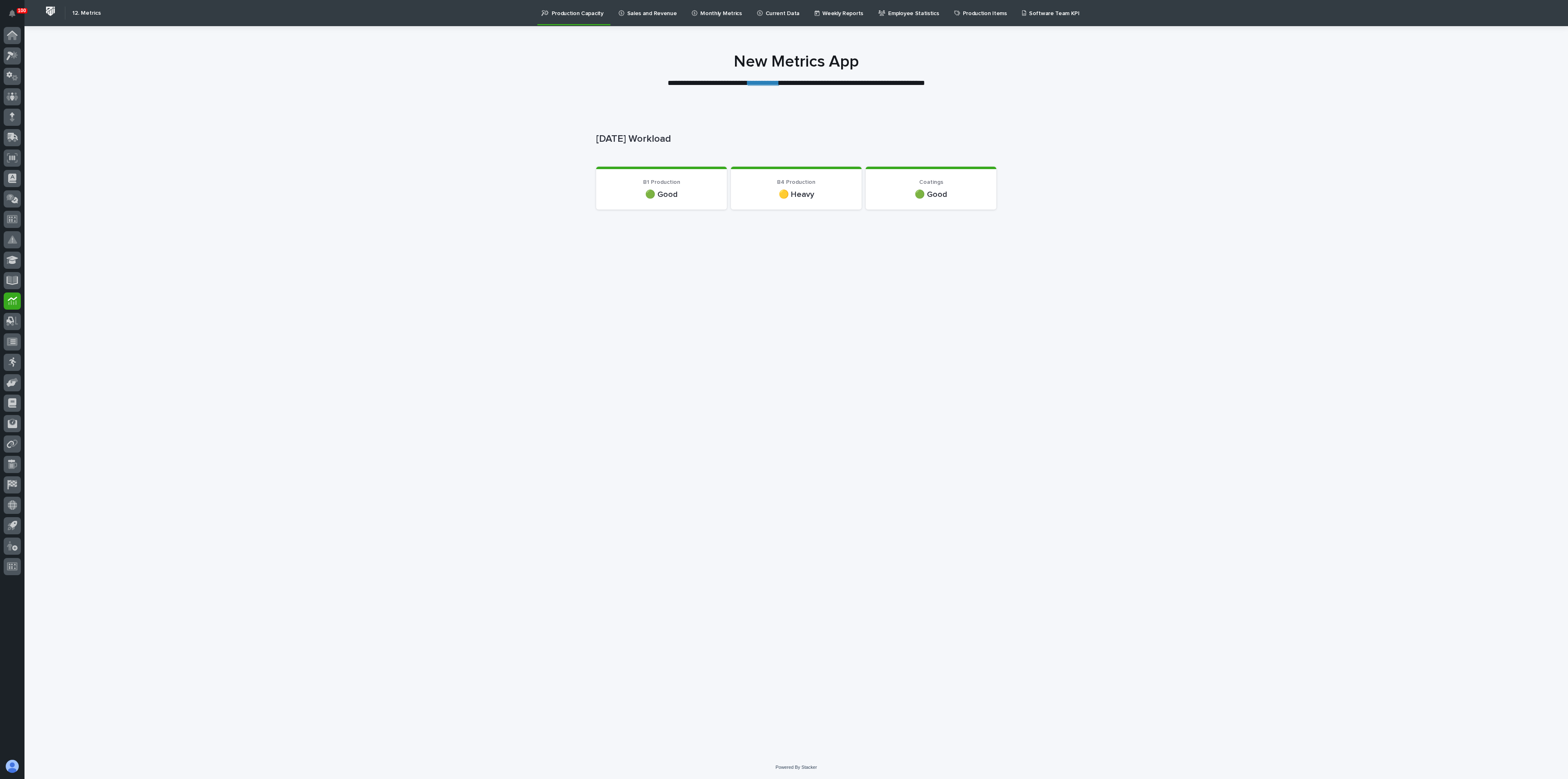
click at [897, 11] on p "Employee Statistics" at bounding box center [913, 9] width 51 height 17
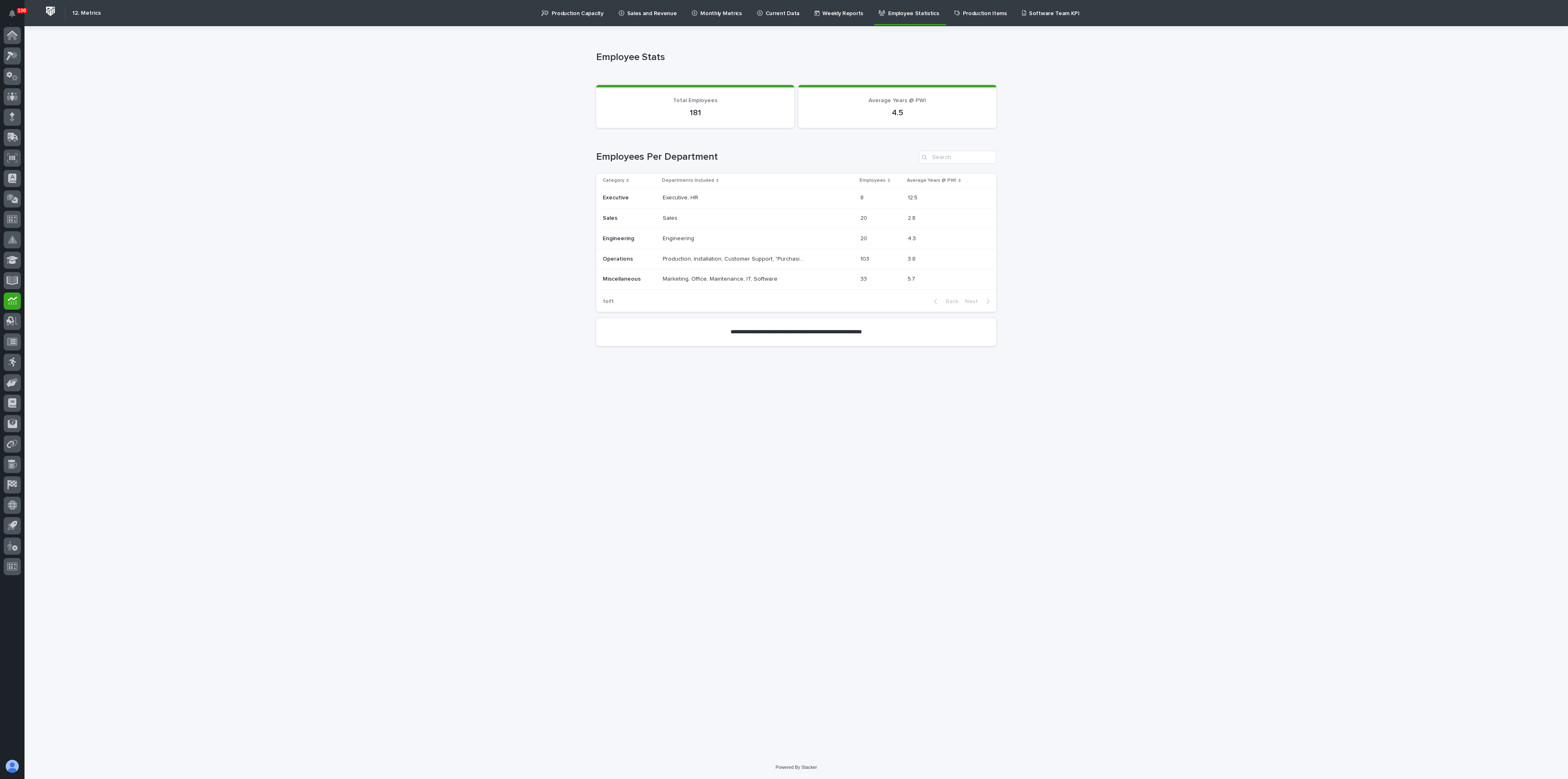
click at [837, 11] on p "Weekly Reports" at bounding box center [842, 9] width 41 height 17
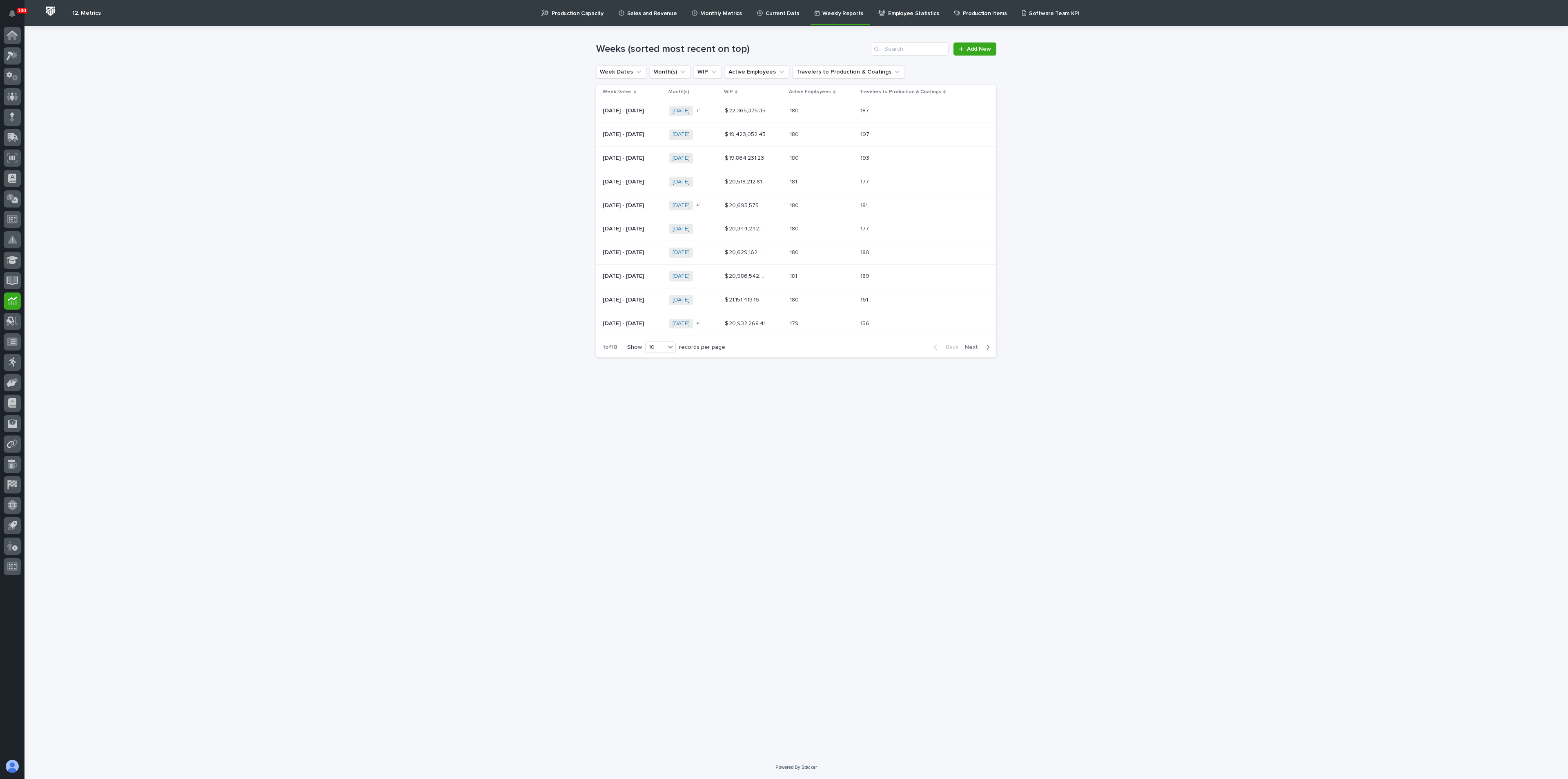
click at [766, 11] on p "Current Data" at bounding box center [783, 9] width 34 height 17
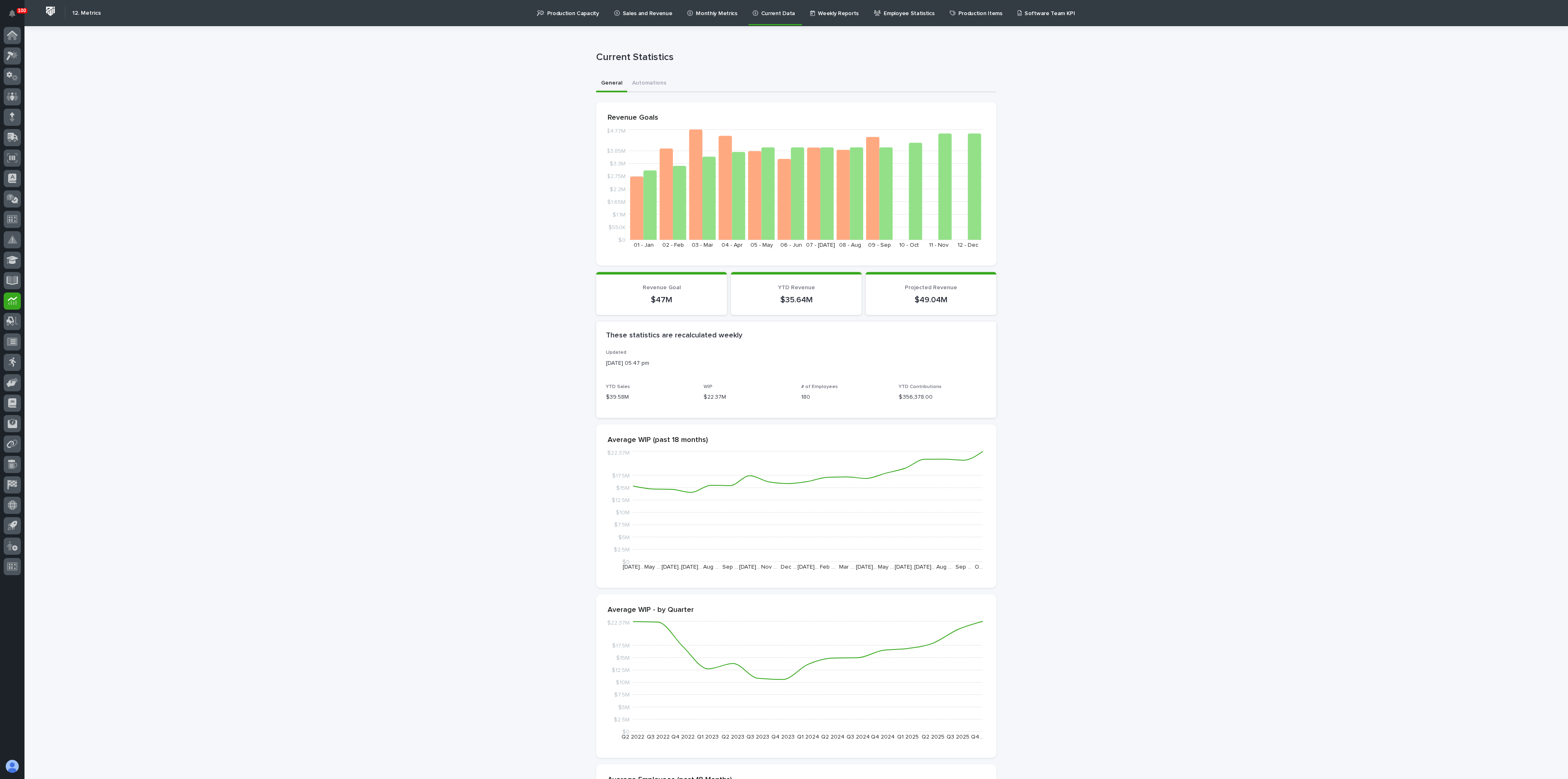
click at [706, 11] on p "Monthly Metrics" at bounding box center [717, 9] width 42 height 17
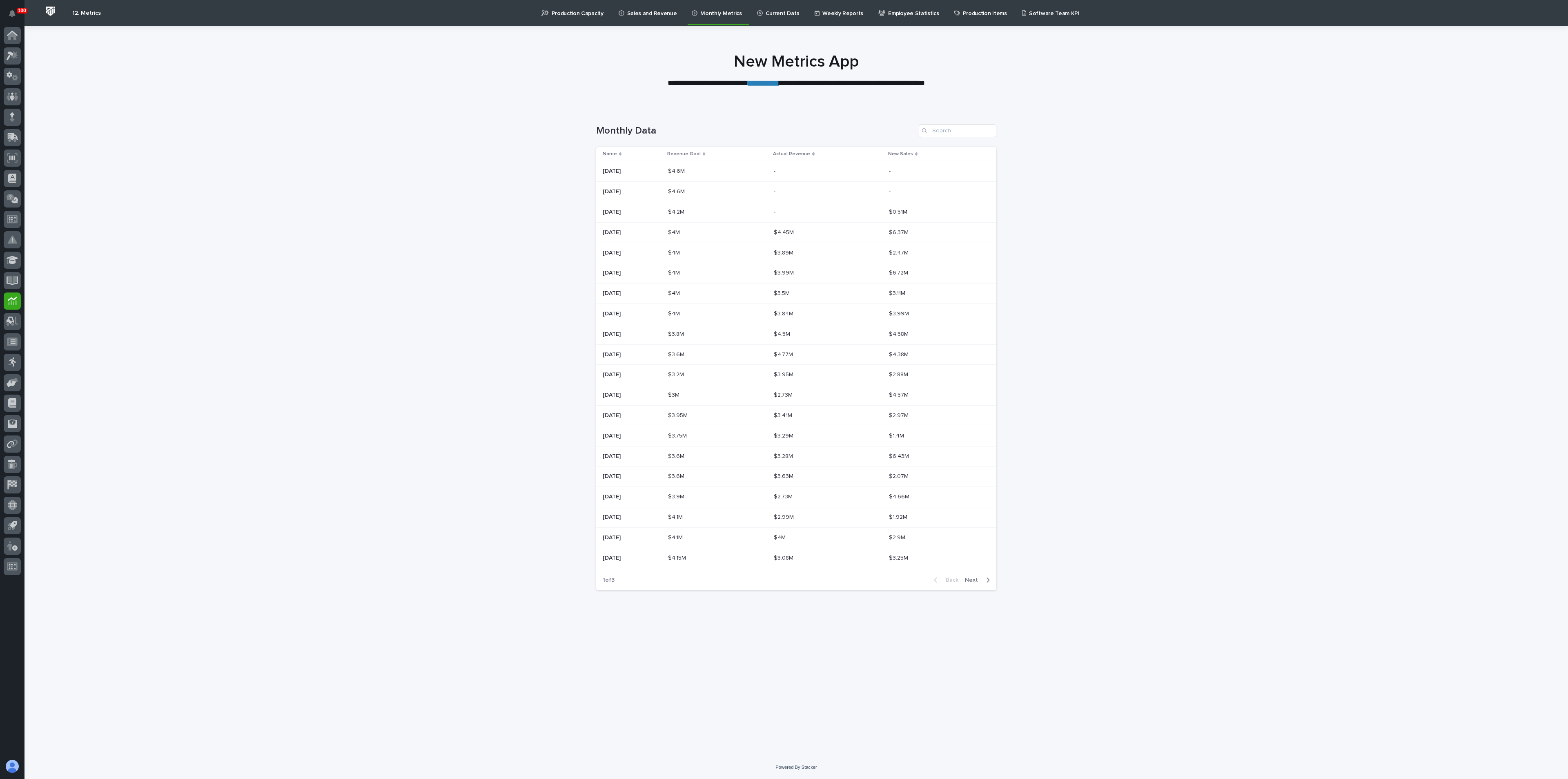
click at [649, 14] on p "Sales and Revenue" at bounding box center [652, 9] width 50 height 17
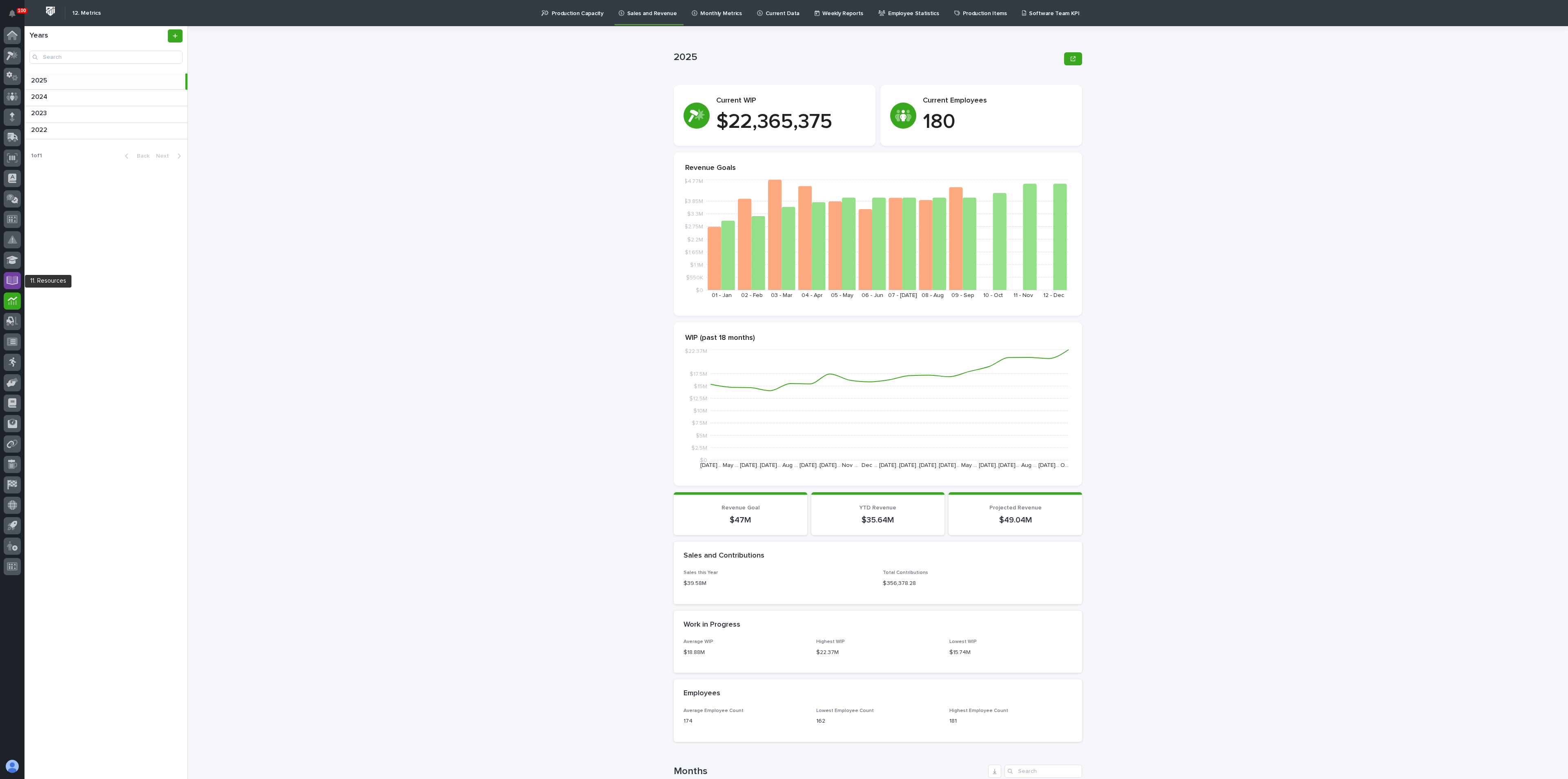
click at [11, 277] on icon at bounding box center [13, 280] width 9 height 8
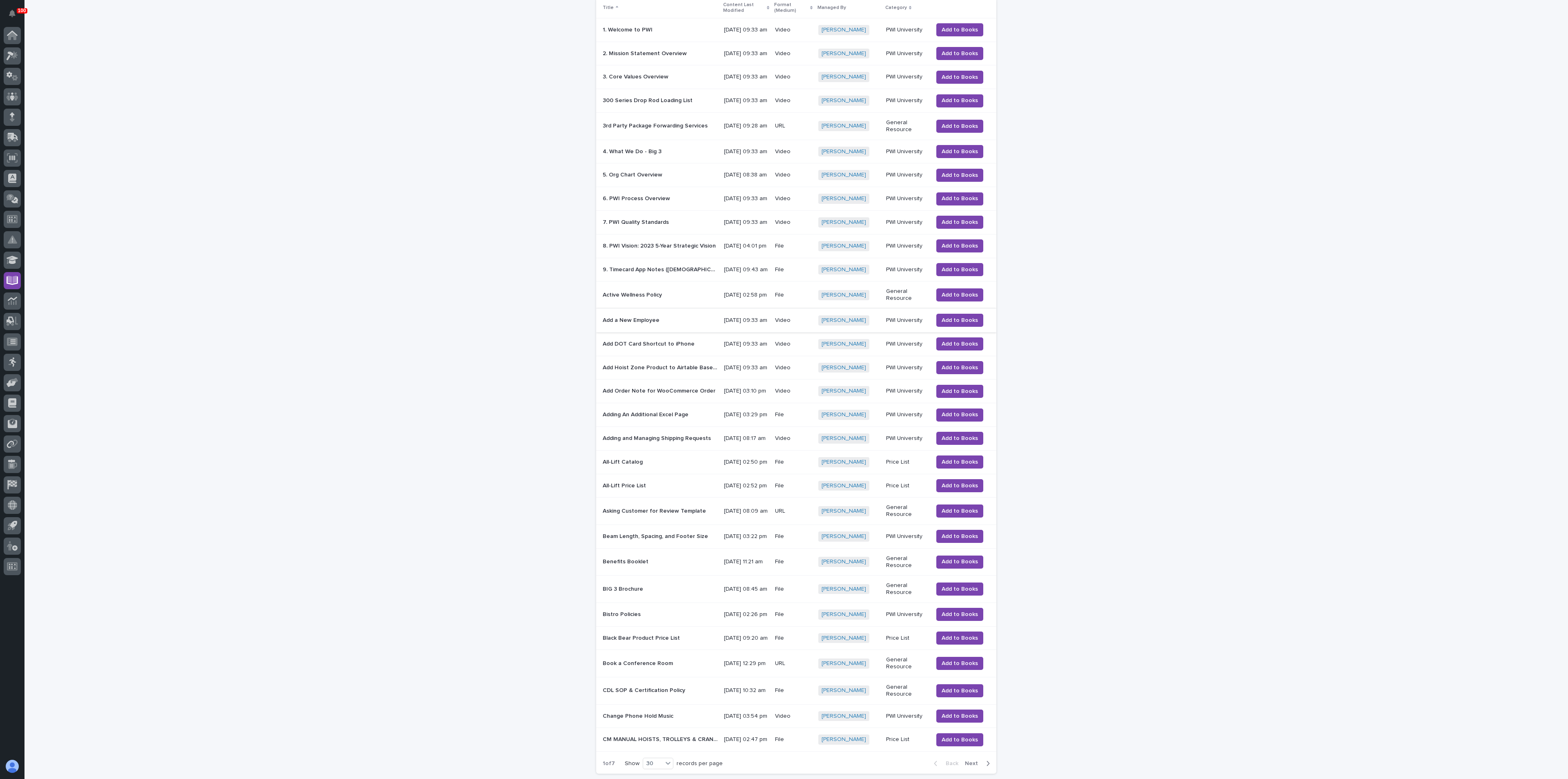
scroll to position [236, 0]
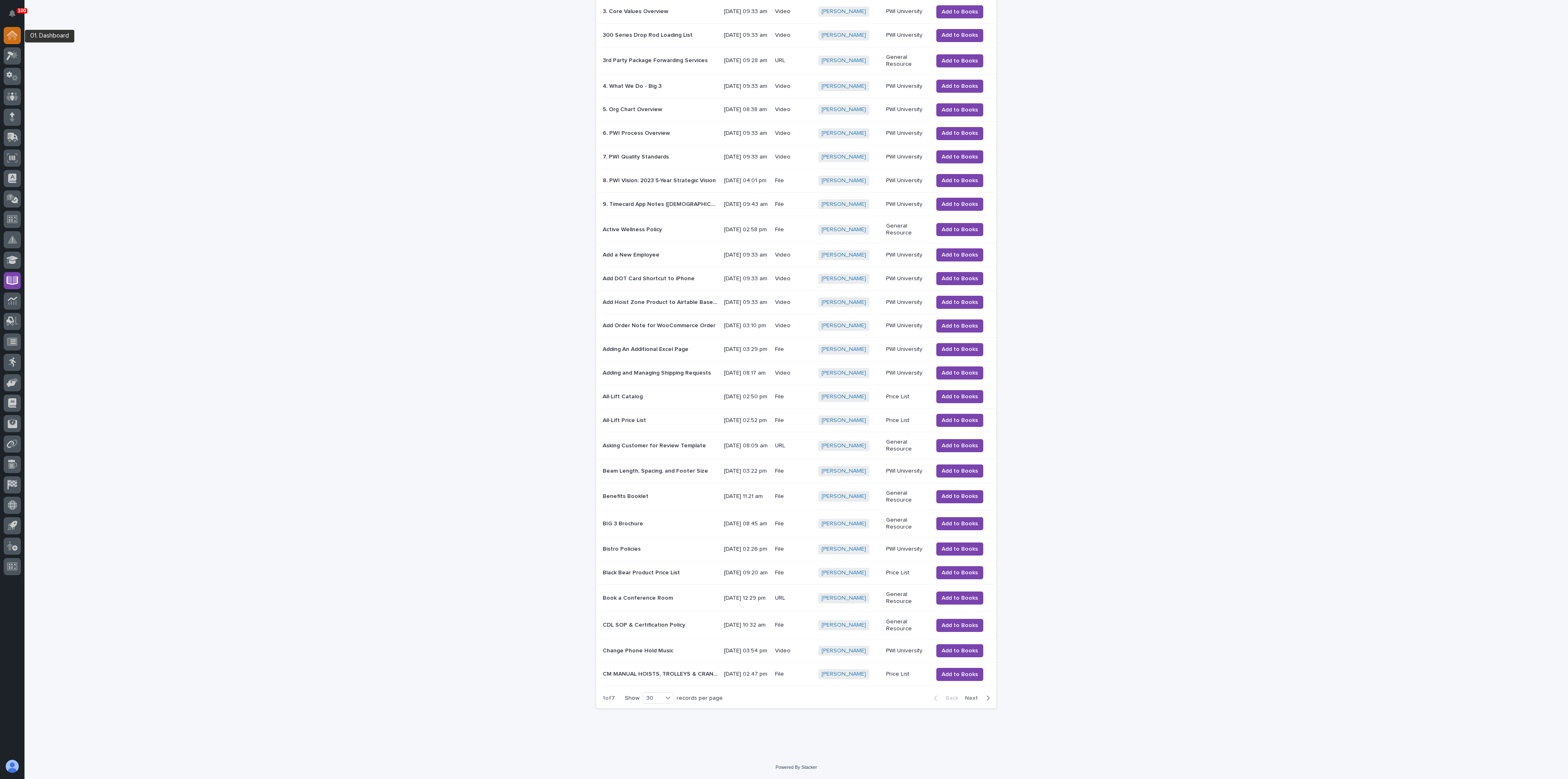
click at [11, 36] on icon at bounding box center [12, 36] width 8 height 8
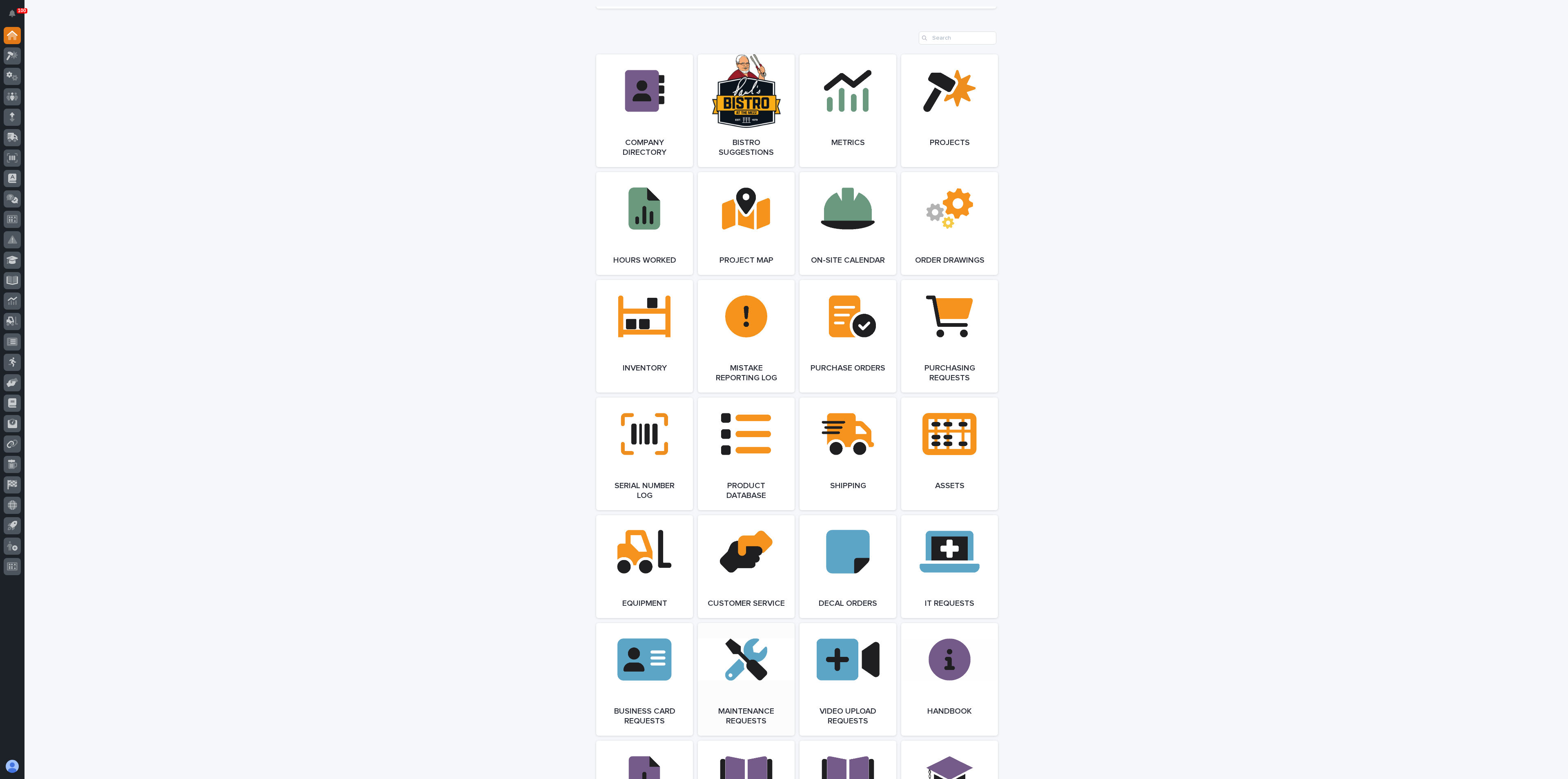
scroll to position [659, 0]
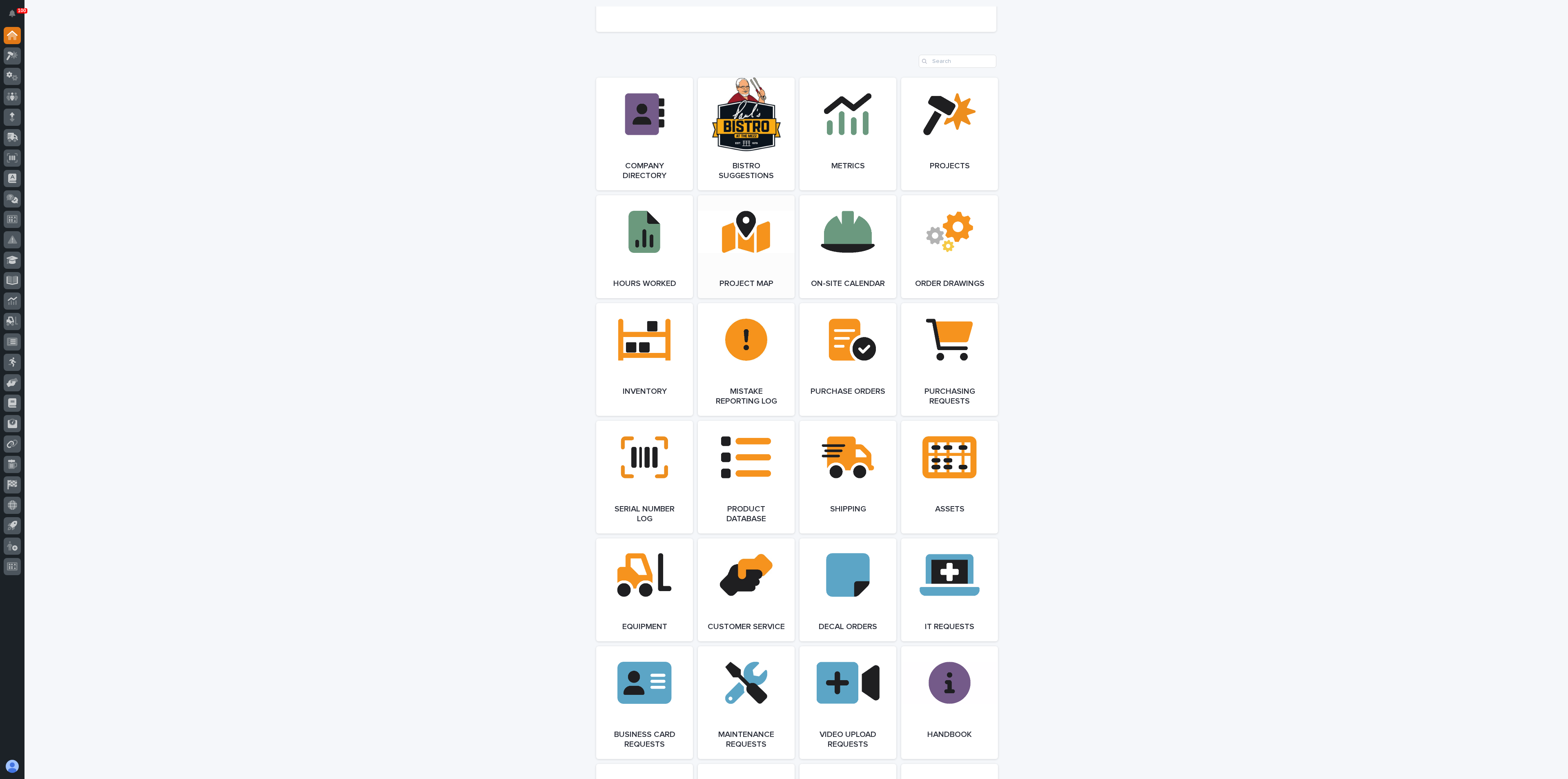
click at [750, 274] on link "Open Link" at bounding box center [746, 246] width 97 height 103
